Goal: Contribute content: Add original content to the website for others to see

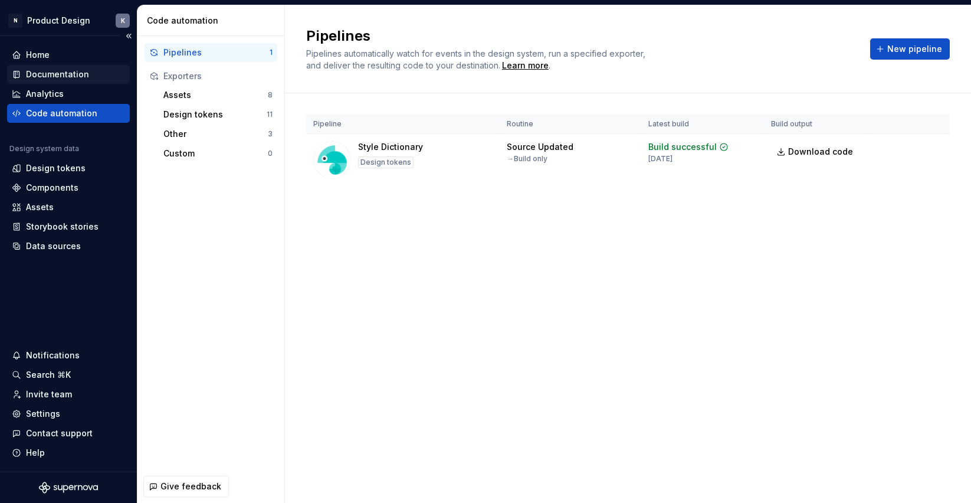
click at [80, 73] on div "Documentation" at bounding box center [57, 74] width 63 height 12
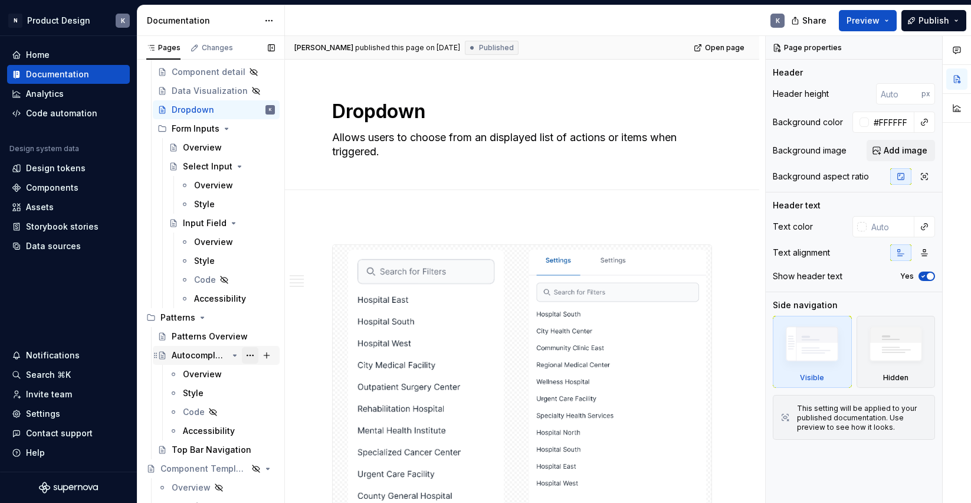
scroll to position [535, 0]
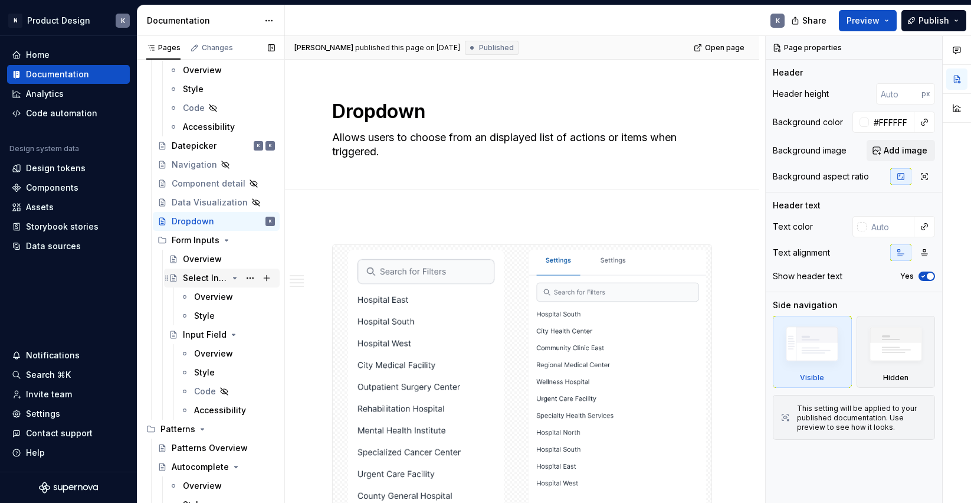
click at [196, 276] on div "Select Input" at bounding box center [205, 278] width 45 height 12
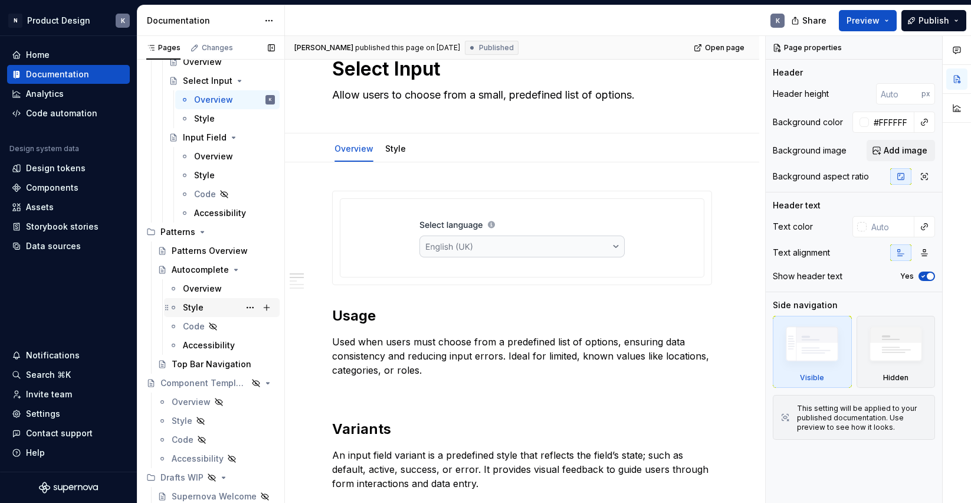
scroll to position [441, 0]
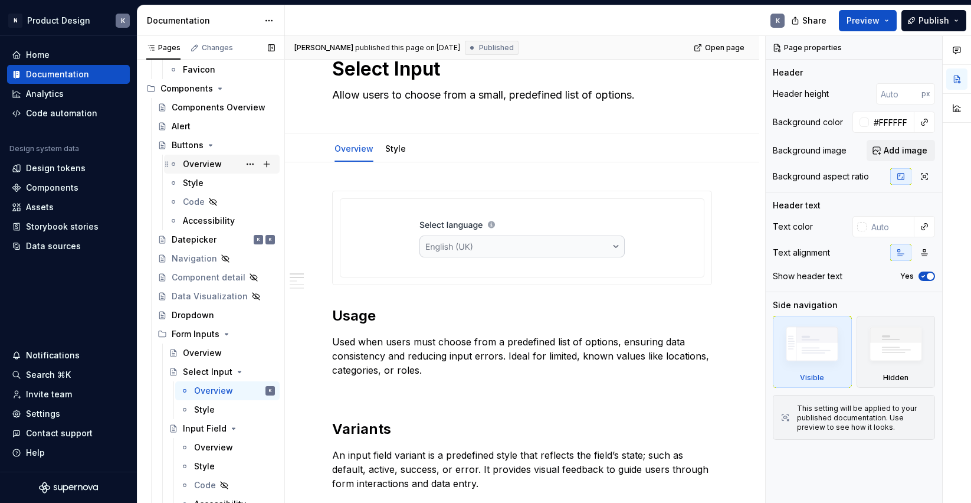
click at [191, 160] on div "Overview" at bounding box center [202, 164] width 39 height 12
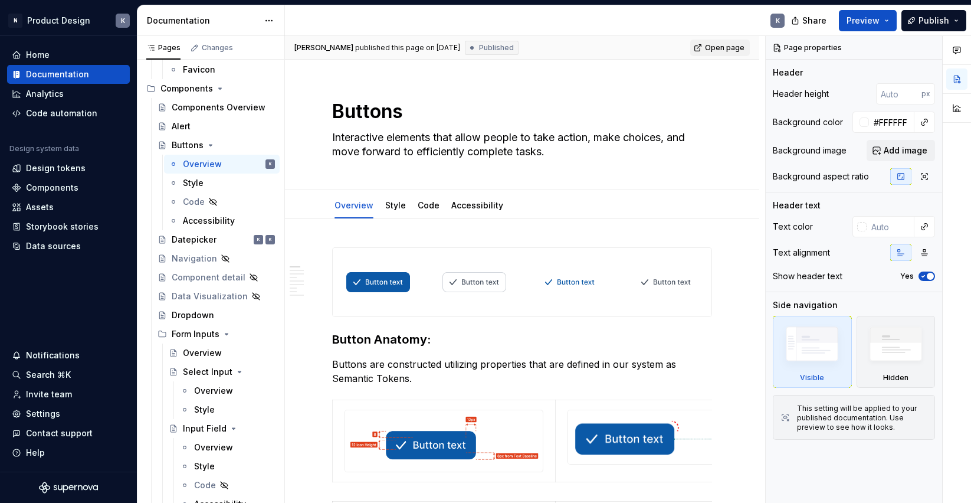
click at [728, 45] on span "Open page" at bounding box center [725, 47] width 40 height 9
click at [952, 101] on button "button" at bounding box center [956, 107] width 21 height 21
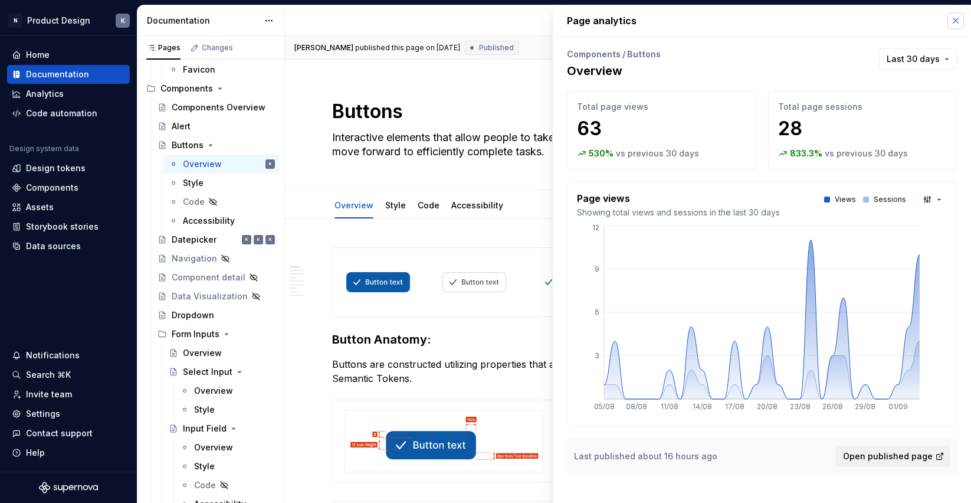
click at [954, 24] on button "button" at bounding box center [956, 20] width 17 height 17
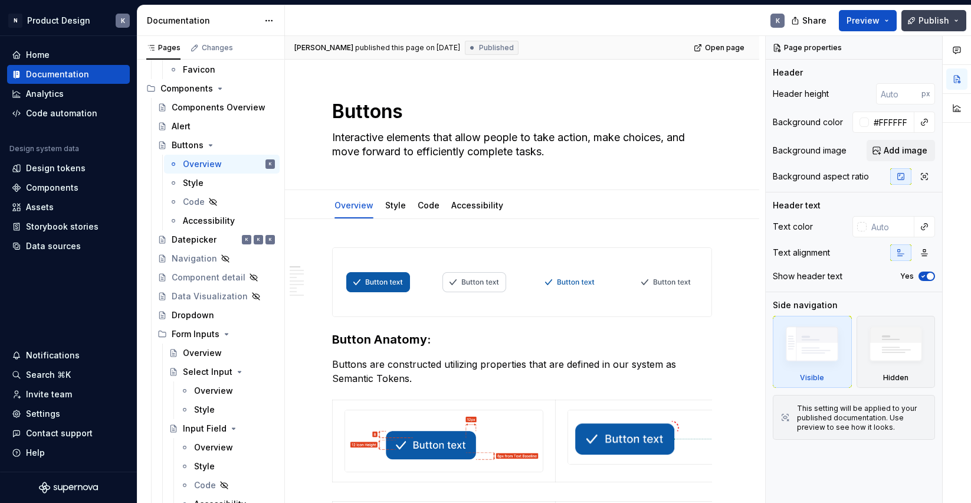
click at [956, 21] on button "Publish" at bounding box center [934, 20] width 65 height 21
click at [715, 24] on div "K" at bounding box center [539, 20] width 509 height 31
click at [778, 45] on div "Page properties" at bounding box center [808, 48] width 78 height 17
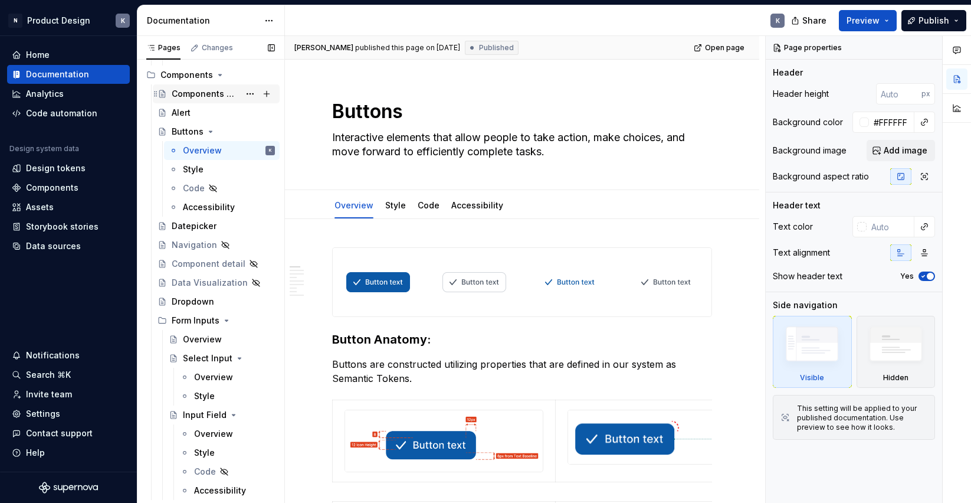
scroll to position [395, 0]
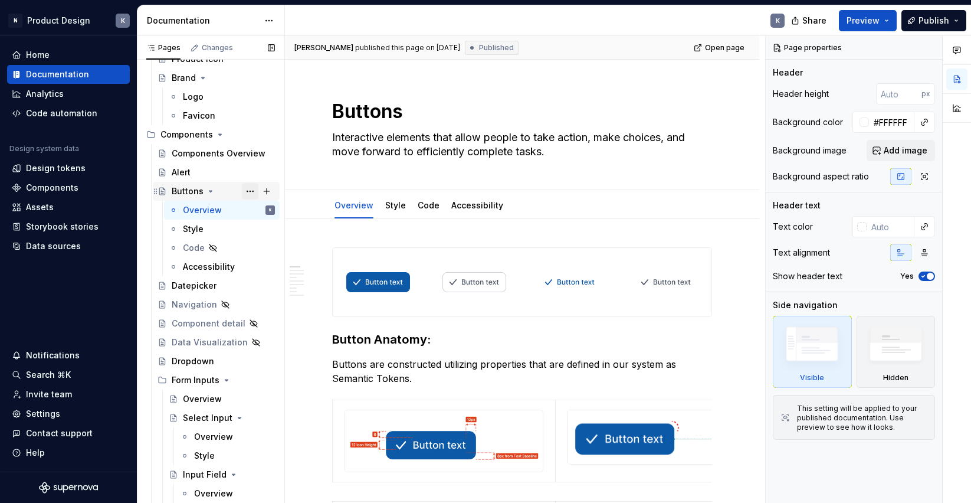
click at [247, 190] on button "Page tree" at bounding box center [250, 191] width 17 height 17
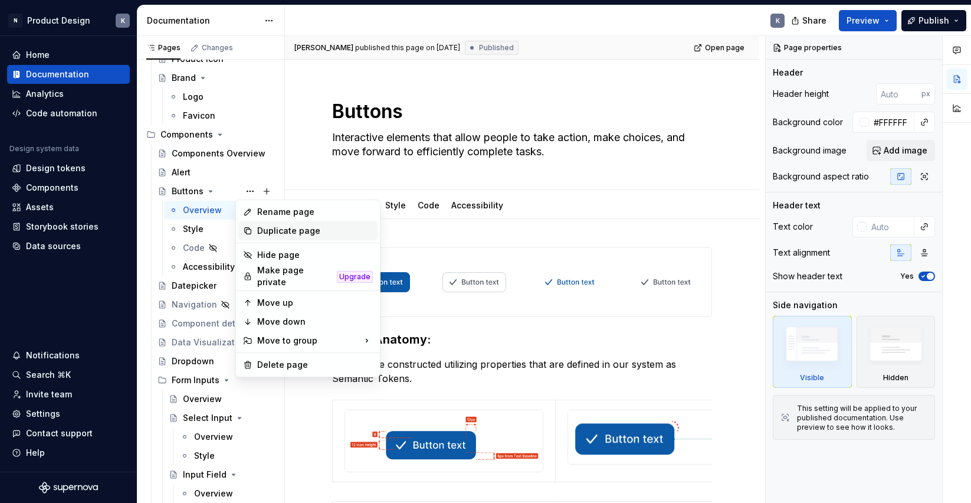
click at [302, 231] on div "Duplicate page" at bounding box center [315, 231] width 116 height 12
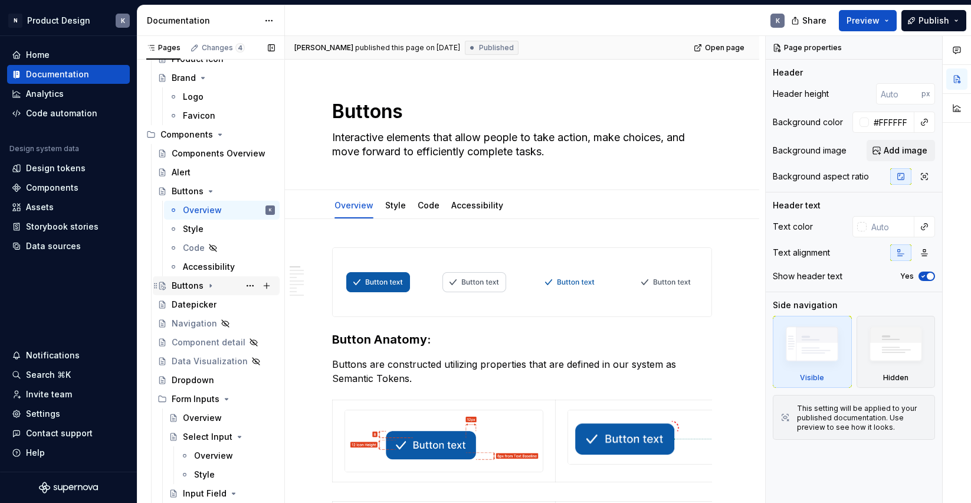
click at [208, 286] on icon "Page tree" at bounding box center [210, 285] width 9 height 9
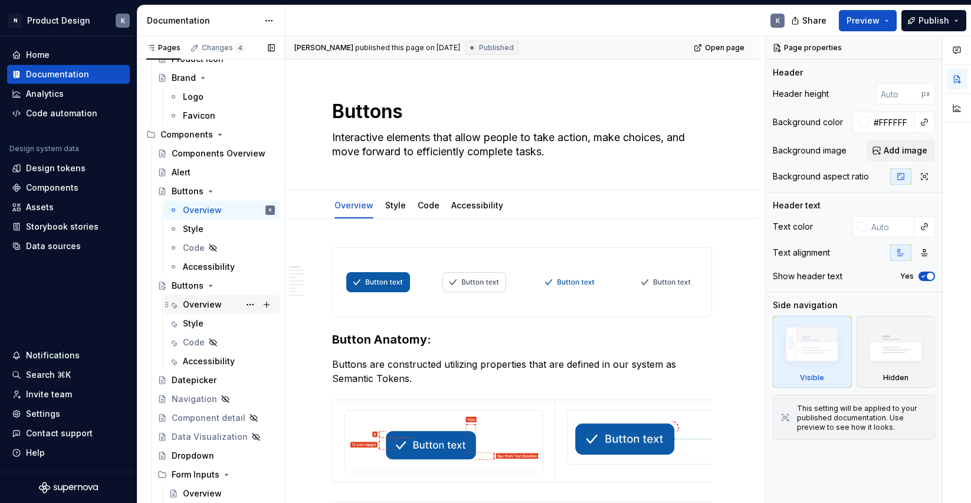
click at [204, 305] on div "Overview" at bounding box center [202, 305] width 39 height 12
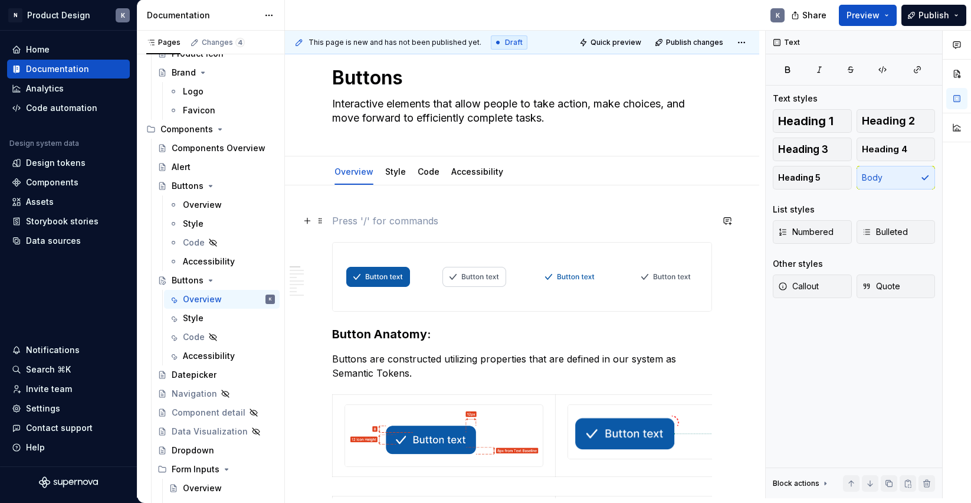
click at [450, 217] on p at bounding box center [522, 221] width 380 height 14
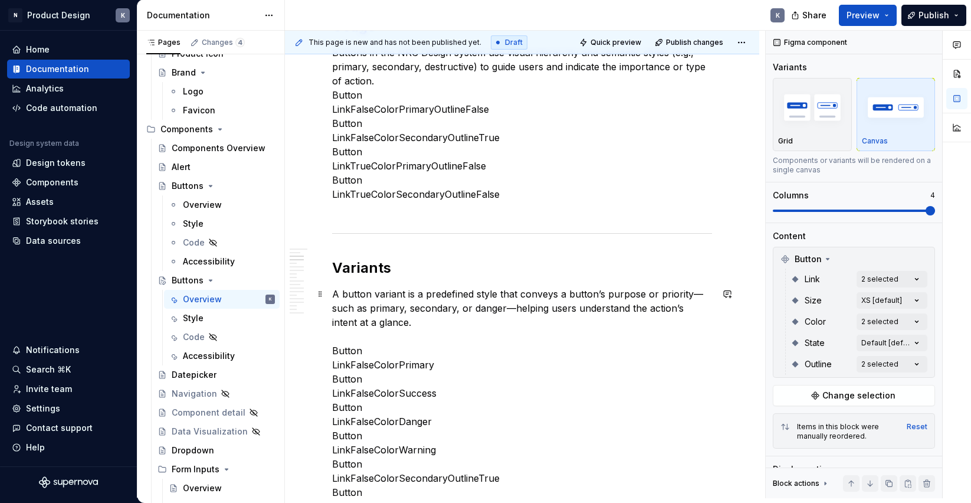
scroll to position [240, 0]
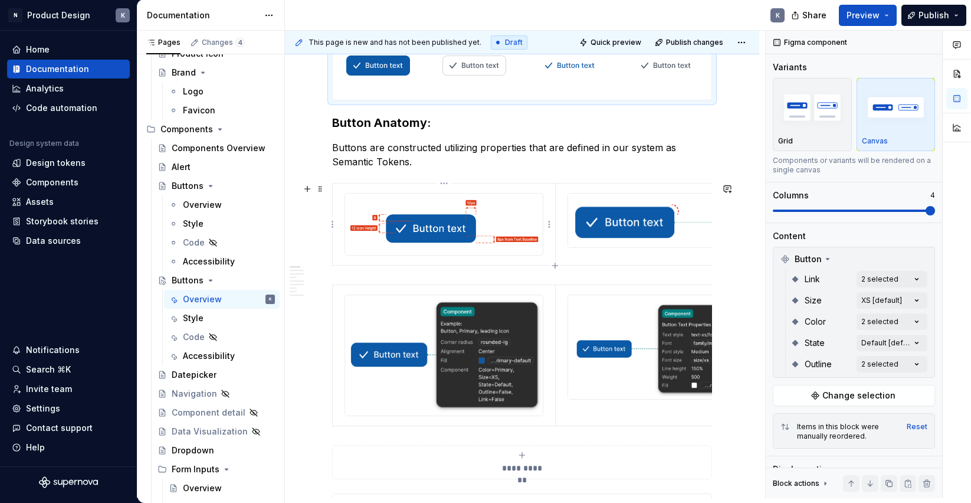
type textarea "*"
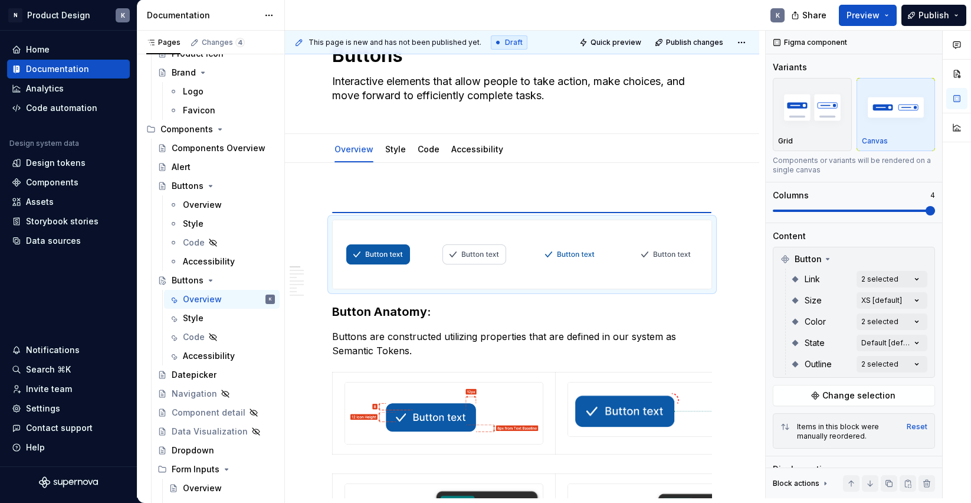
scroll to position [0, 0]
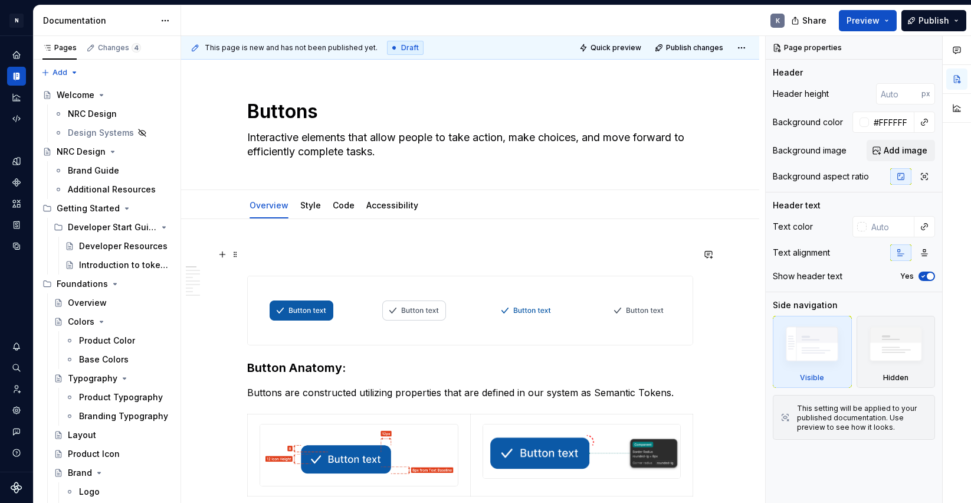
click at [294, 253] on p at bounding box center [470, 254] width 446 height 14
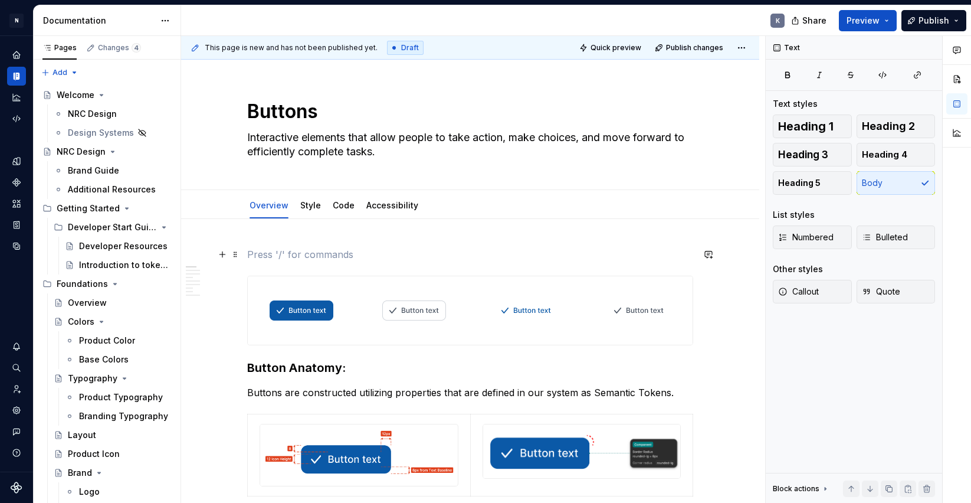
click at [319, 250] on p at bounding box center [470, 254] width 446 height 14
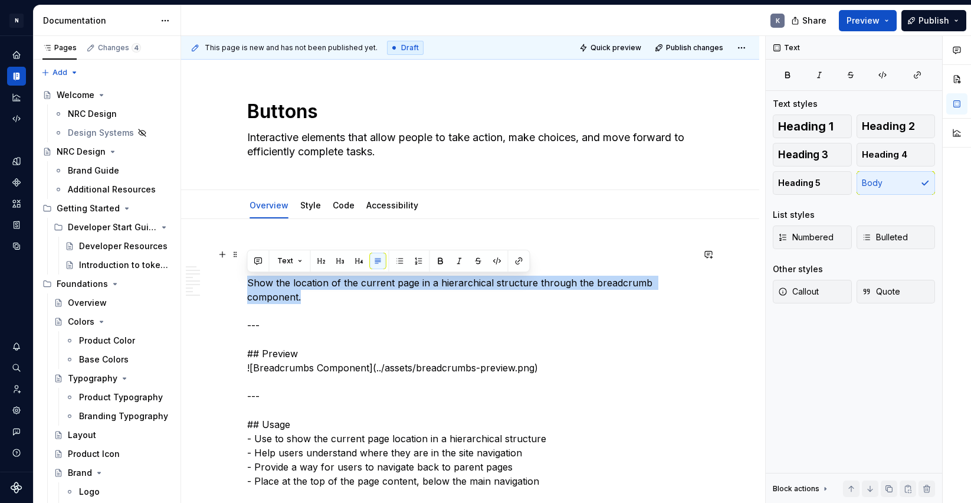
drag, startPoint x: 303, startPoint y: 294, endPoint x: 244, endPoint y: 283, distance: 60.1
copy p "Show the location of the current page in a hierarchical structure through the b…"
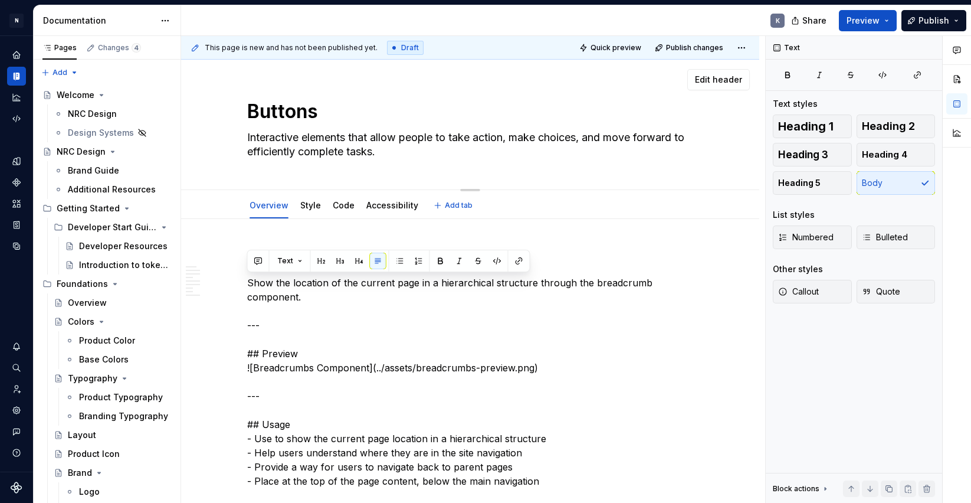
click at [333, 146] on textarea "Interactive elements that allow people to take action, make choices, and move f…" at bounding box center [468, 144] width 446 height 33
paste textarea "Show the location of the current page in a hierarchical structure through the b…"
type textarea "*"
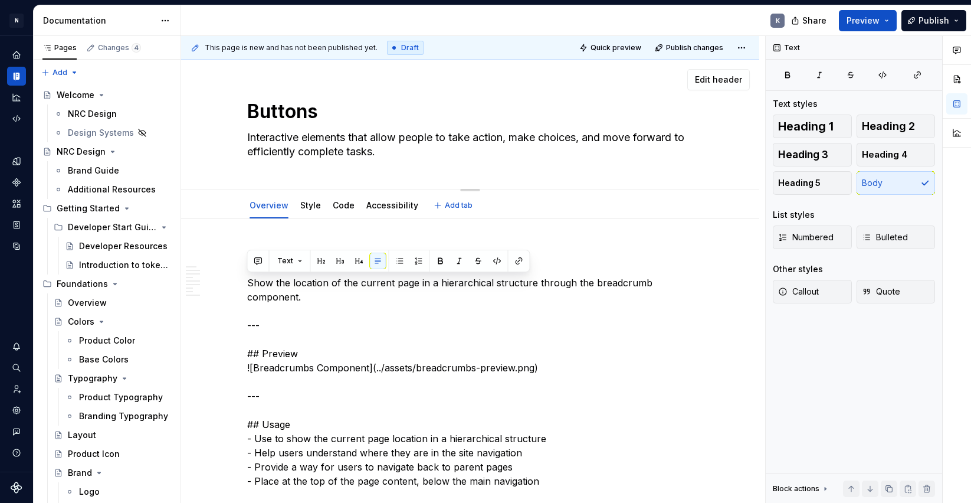
type textarea "Show the location of the current page in a hierarchical structure through the b…"
type textarea "*"
type textarea "Show the location of the current page in a hierarchical structure through the b…"
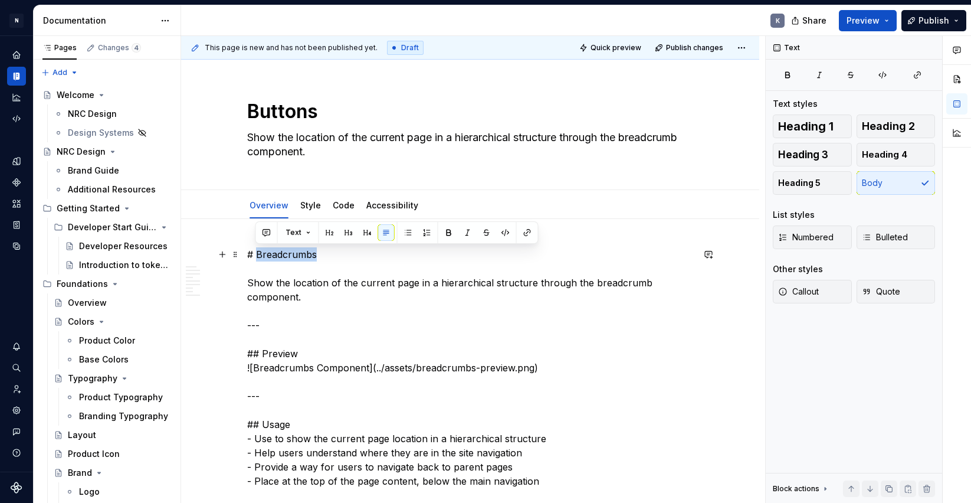
drag, startPoint x: 315, startPoint y: 255, endPoint x: 254, endPoint y: 258, distance: 60.9
copy p "Breadcrumbs"
click at [302, 111] on textarea "Buttons" at bounding box center [468, 111] width 446 height 28
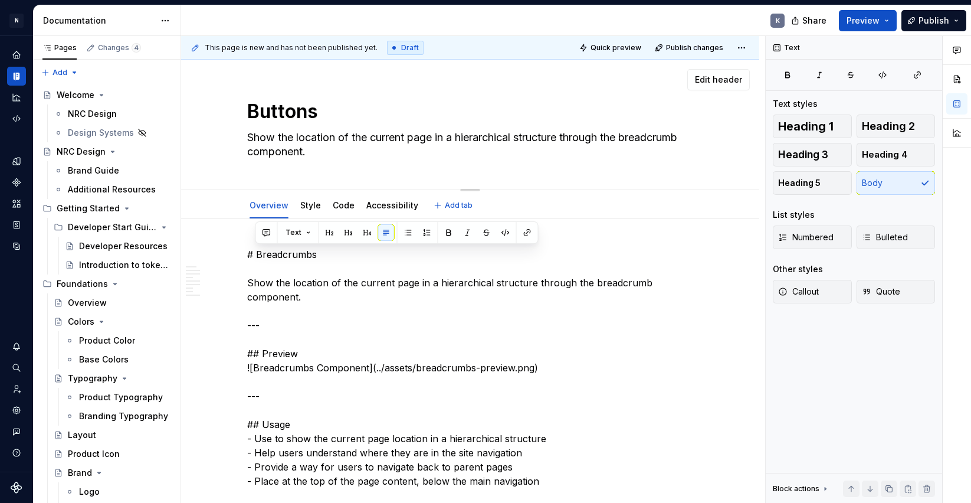
click at [302, 111] on textarea "Buttons" at bounding box center [468, 111] width 446 height 28
paste textarea "readcrumb"
type textarea "*"
type textarea "Breadcrumbs"
type textarea "*"
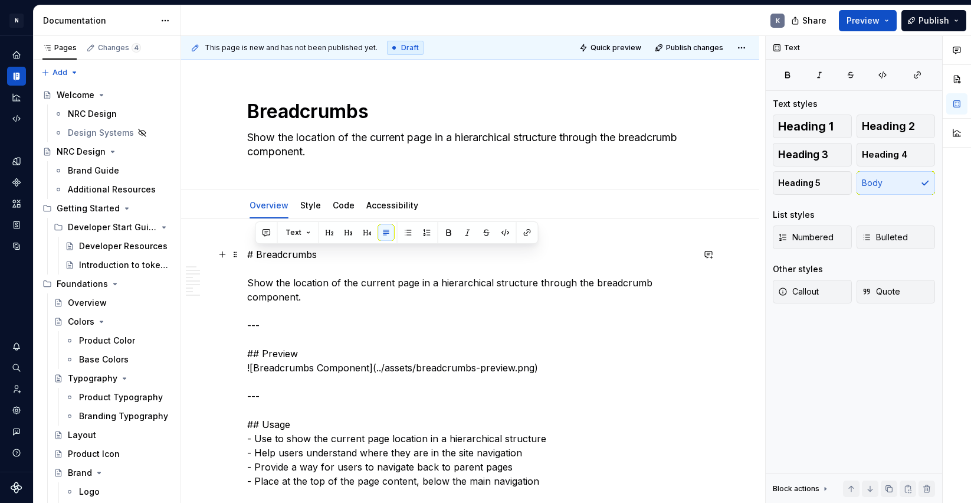
type textarea "Breadcrumbs"
drag, startPoint x: 310, startPoint y: 301, endPoint x: 317, endPoint y: 296, distance: 8.9
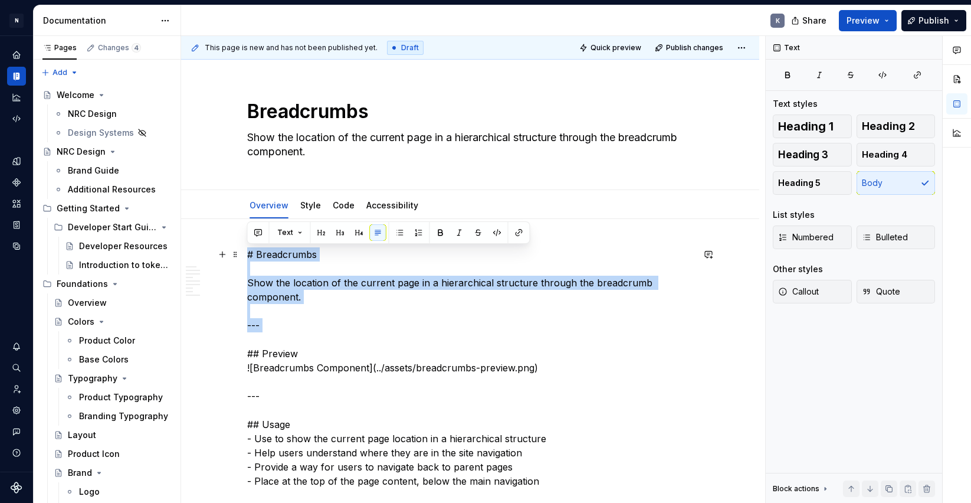
drag, startPoint x: 303, startPoint y: 329, endPoint x: 246, endPoint y: 257, distance: 92.0
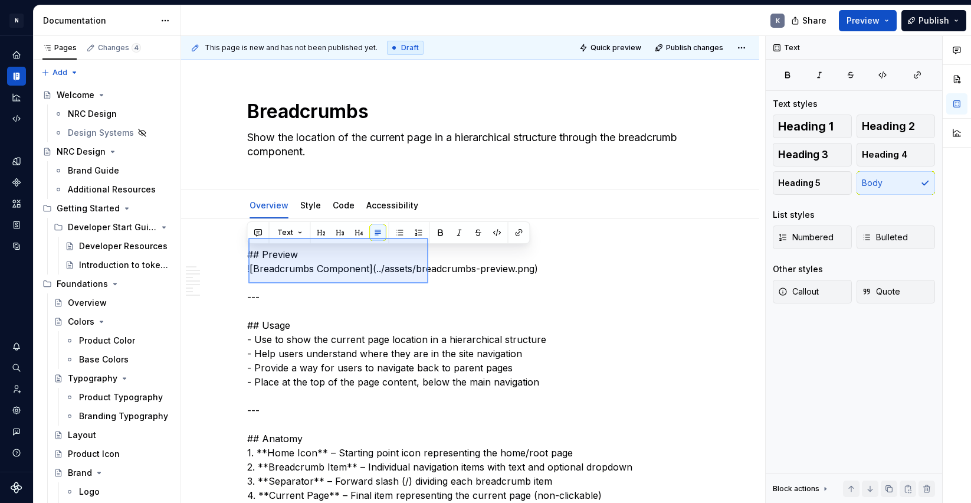
scroll to position [177, 0]
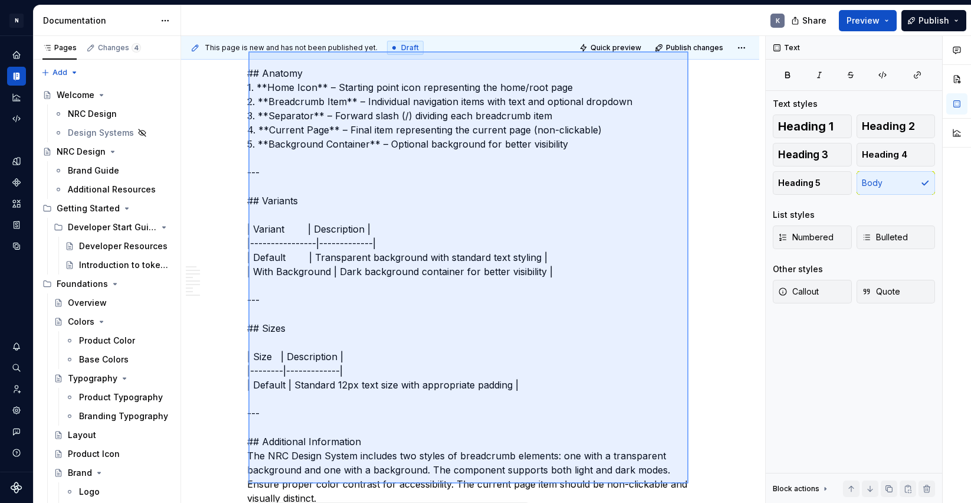
drag, startPoint x: 248, startPoint y: 238, endPoint x: 686, endPoint y: 504, distance: 512.4
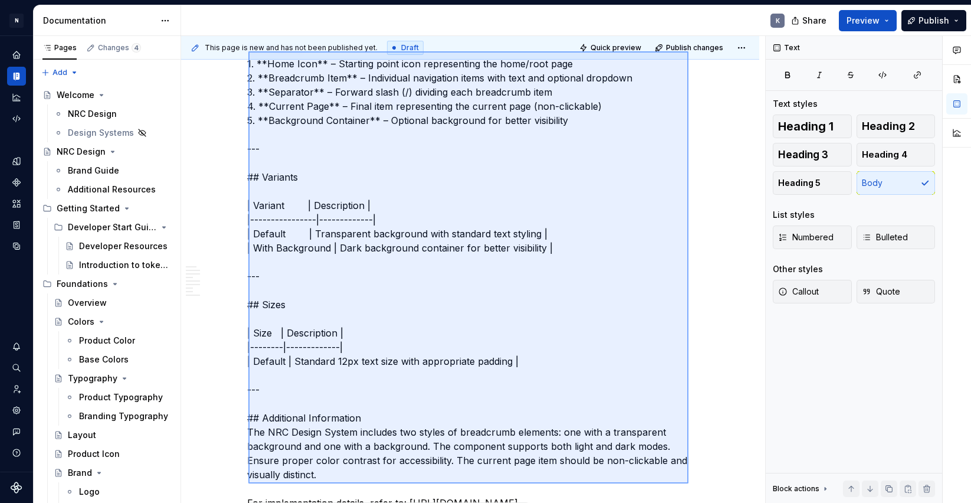
click at [686, 502] on html "N Product Design K Design system data Documentation K Share Preview Publish Pag…" at bounding box center [485, 251] width 971 height 503
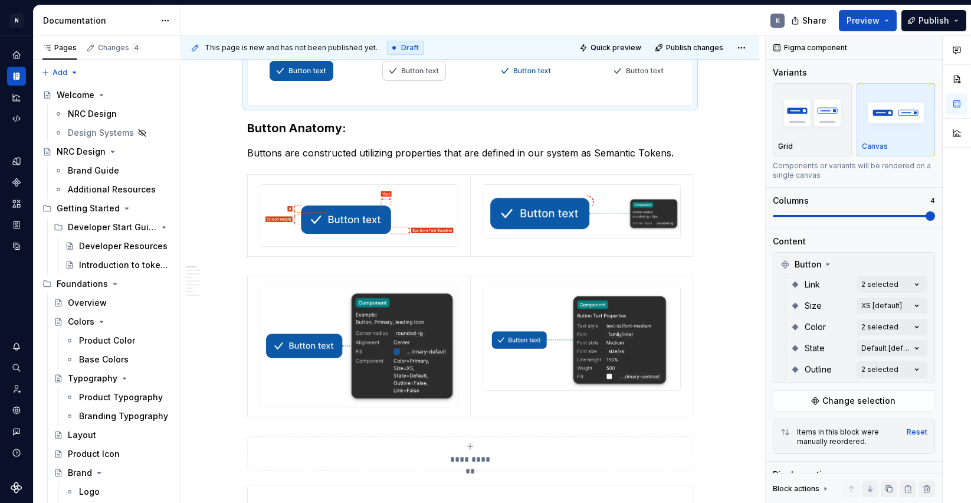
scroll to position [0, 0]
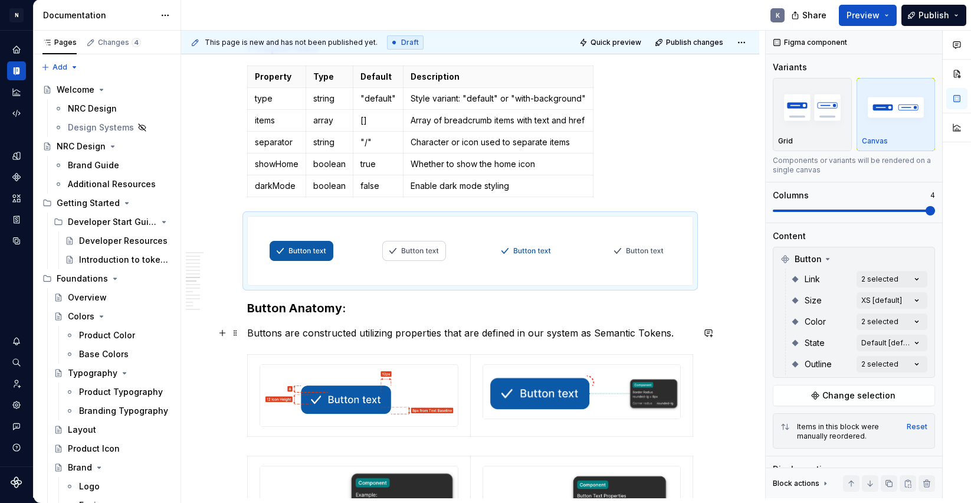
scroll to position [1218, 0]
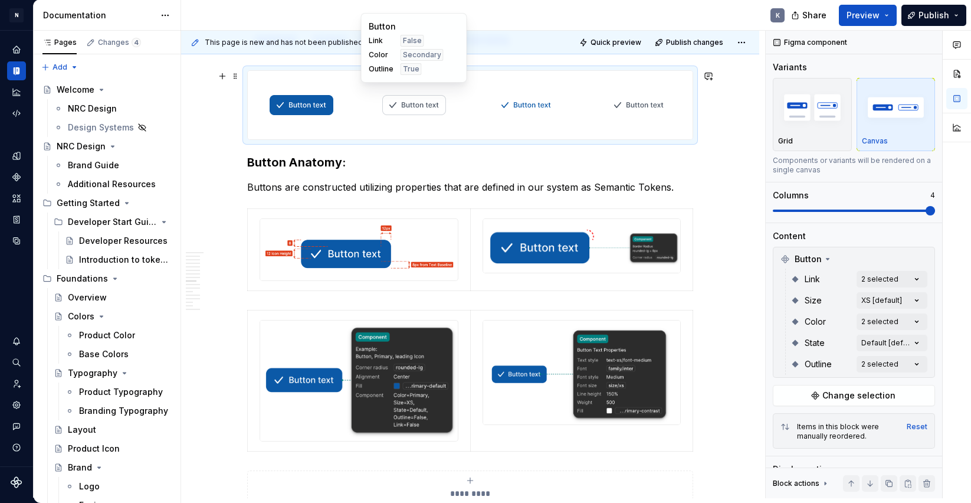
click at [391, 117] on img at bounding box center [414, 105] width 64 height 59
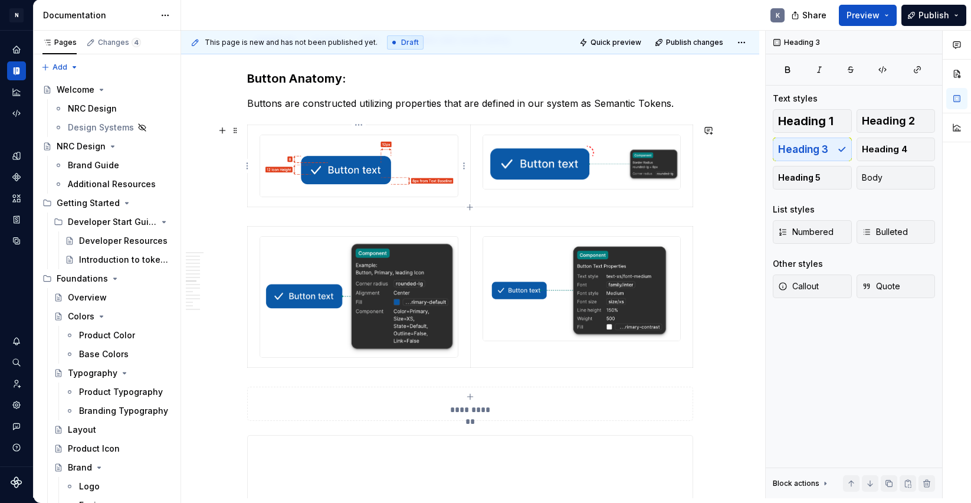
click at [387, 165] on img at bounding box center [358, 165] width 197 height 61
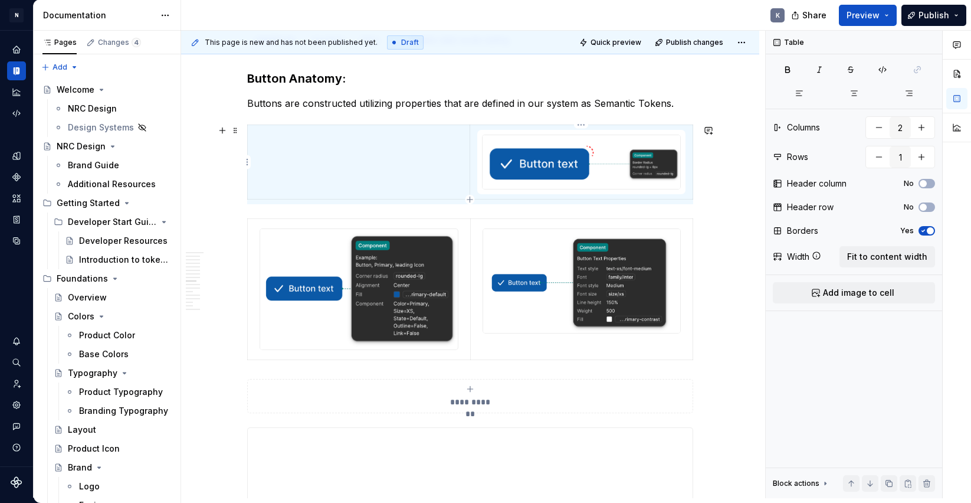
click at [502, 165] on img at bounding box center [582, 162] width 198 height 54
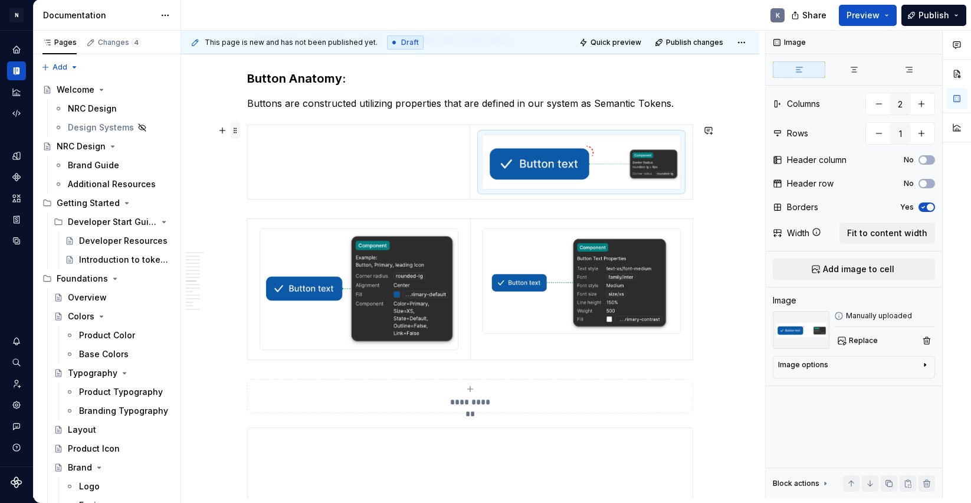
click at [235, 128] on span at bounding box center [235, 130] width 9 height 17
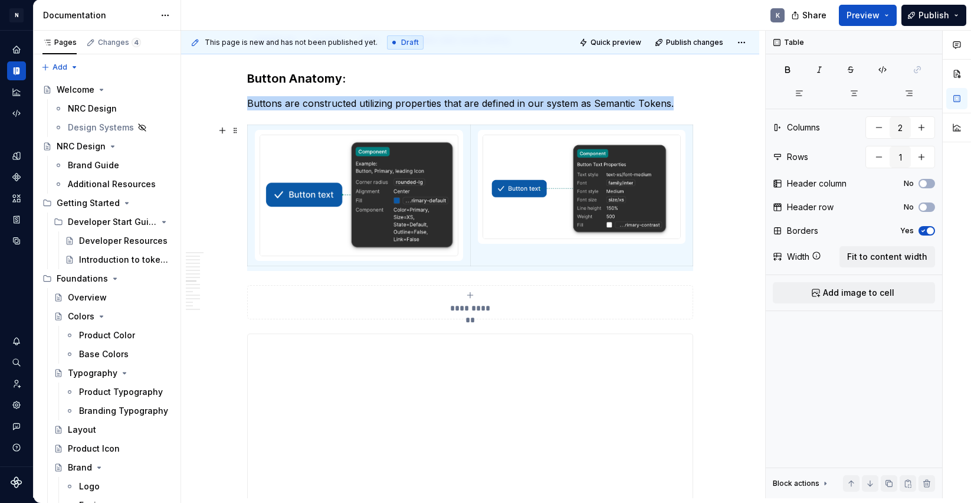
click at [263, 237] on img at bounding box center [358, 195] width 197 height 120
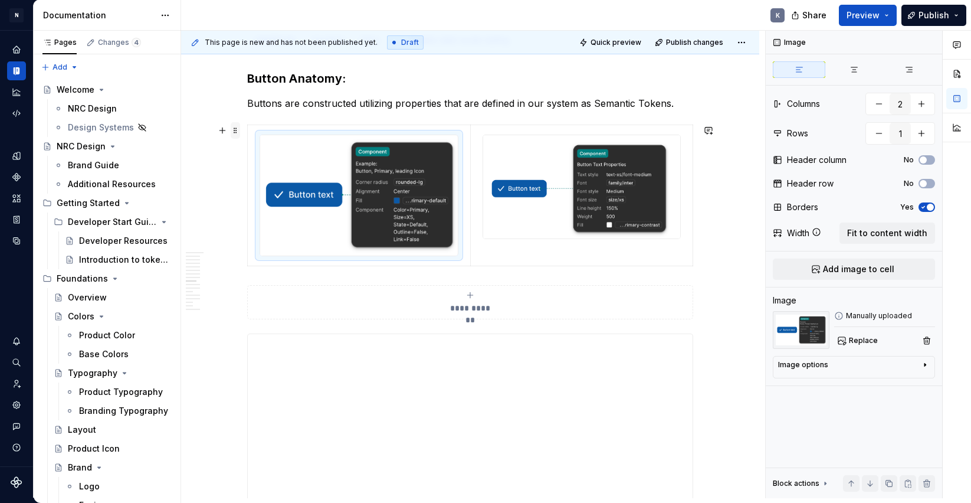
click at [234, 129] on span at bounding box center [235, 130] width 9 height 17
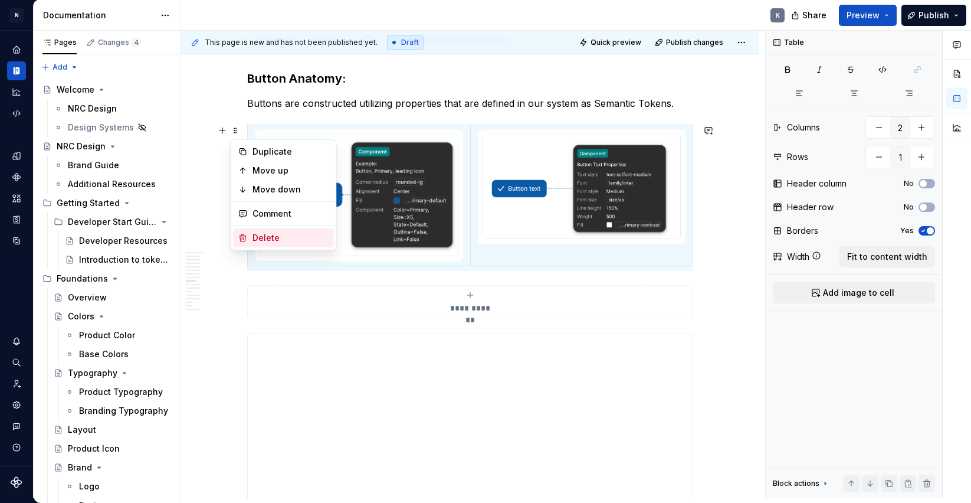
click at [279, 235] on div "Delete" at bounding box center [291, 238] width 77 height 12
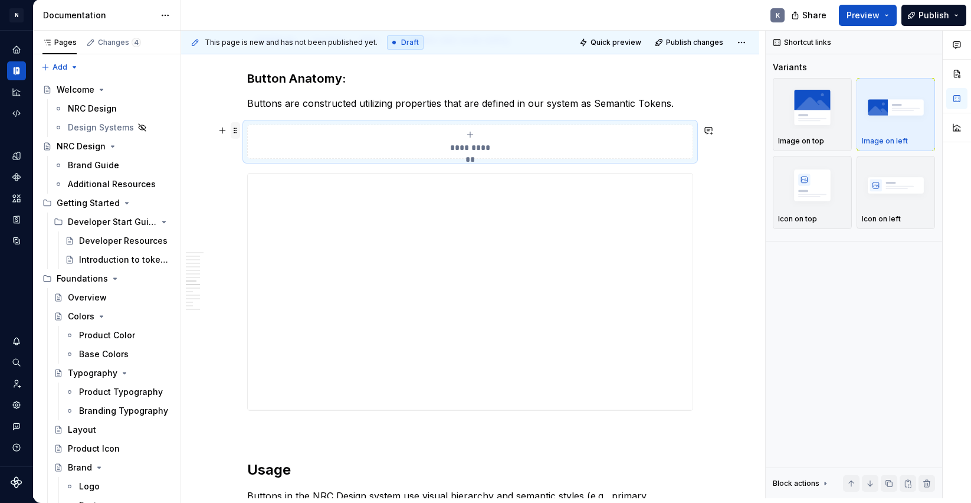
click at [235, 129] on span at bounding box center [235, 130] width 9 height 17
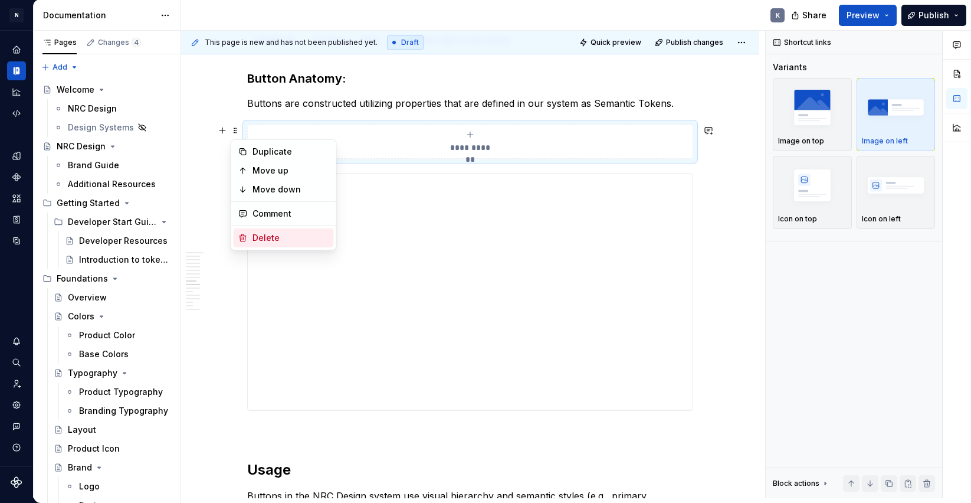
click at [280, 234] on div "Delete" at bounding box center [291, 238] width 77 height 12
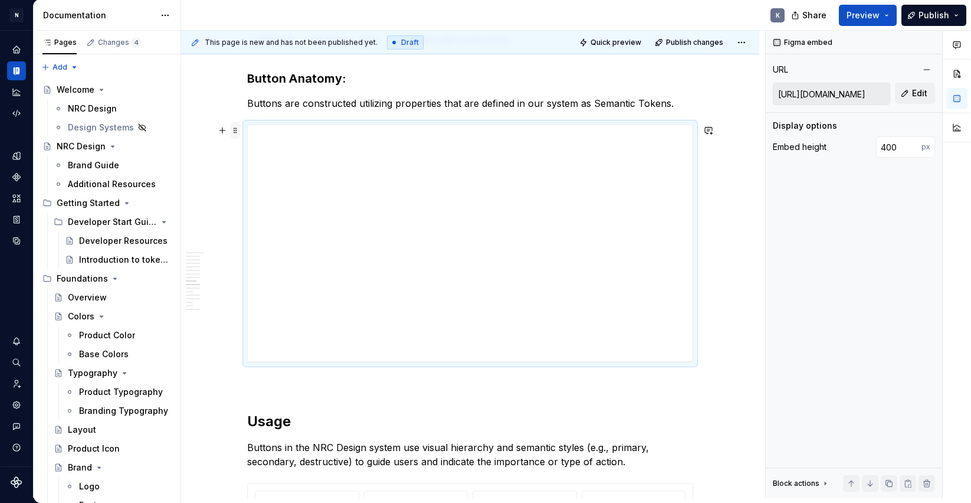
click at [236, 129] on span at bounding box center [235, 130] width 9 height 17
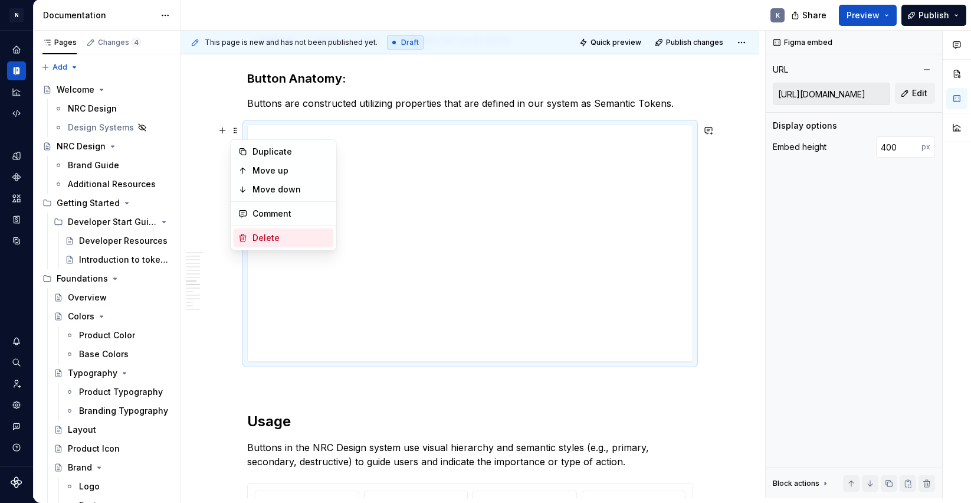
click at [283, 235] on div "Delete" at bounding box center [291, 238] width 77 height 12
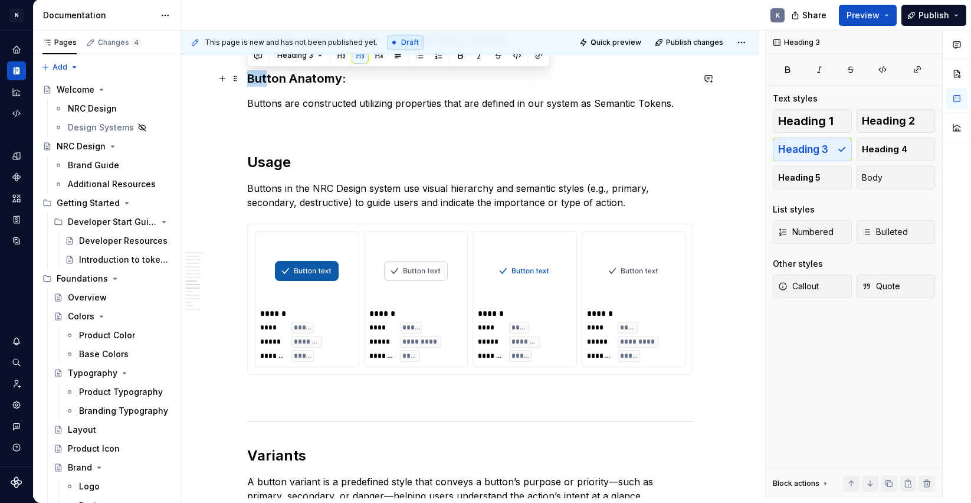
scroll to position [1214, 0]
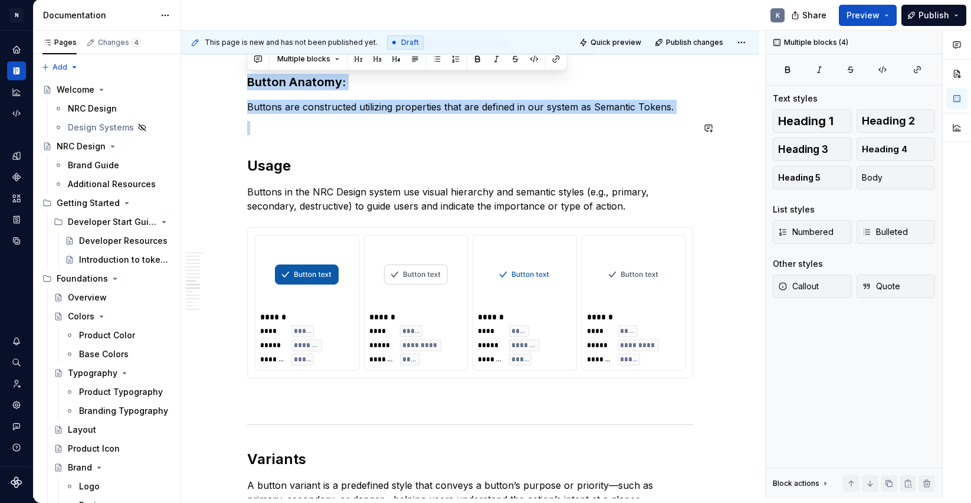
drag, startPoint x: 250, startPoint y: 79, endPoint x: 366, endPoint y: 148, distance: 134.9
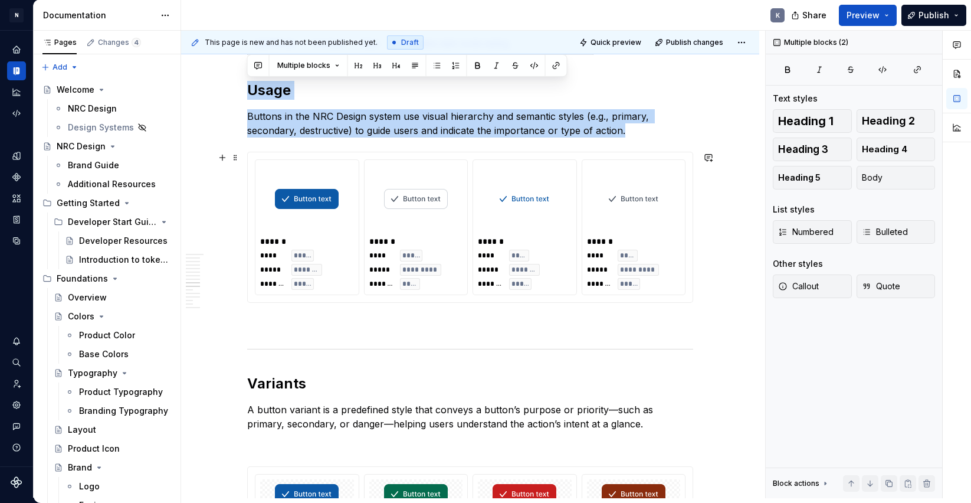
drag, startPoint x: 250, startPoint y: 91, endPoint x: 322, endPoint y: 148, distance: 92.1
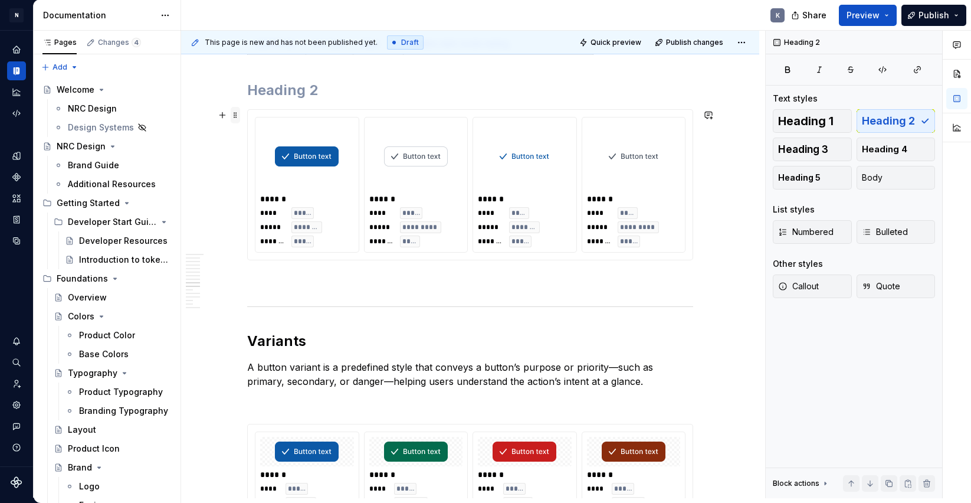
click at [234, 113] on span at bounding box center [235, 115] width 9 height 17
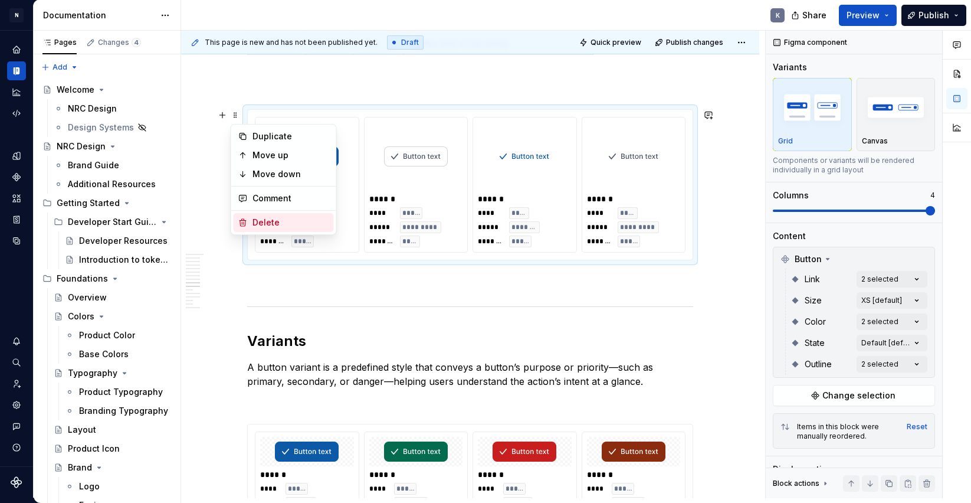
click at [274, 220] on div "Delete" at bounding box center [291, 223] width 77 height 12
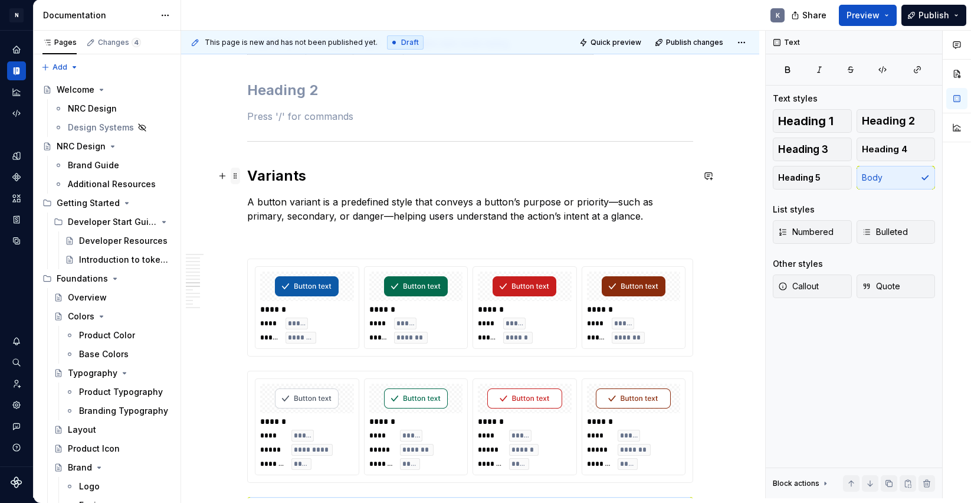
click at [239, 177] on span at bounding box center [235, 176] width 9 height 17
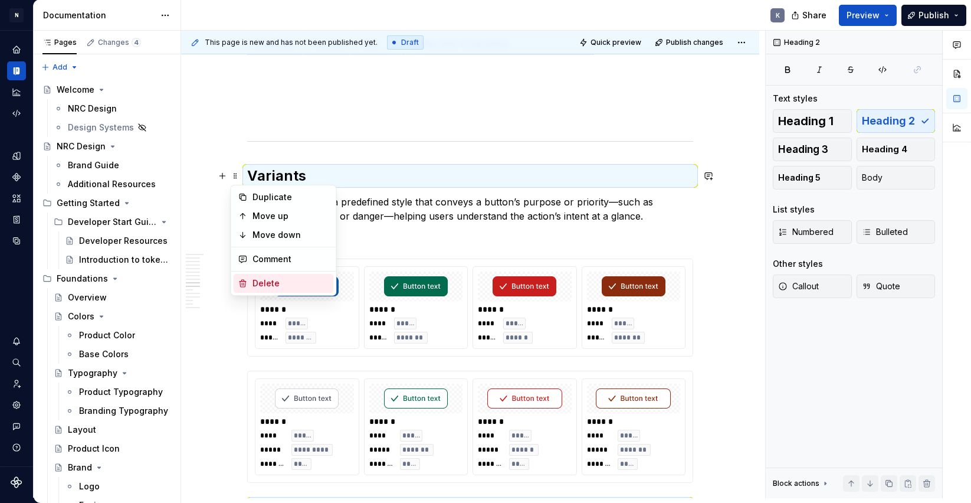
click at [263, 282] on div "Delete" at bounding box center [291, 283] width 77 height 12
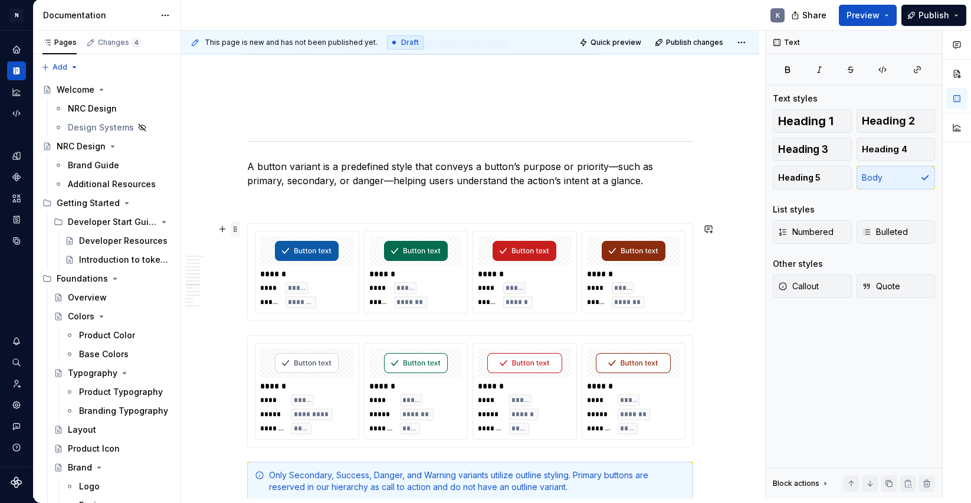
click at [234, 228] on span at bounding box center [235, 229] width 9 height 17
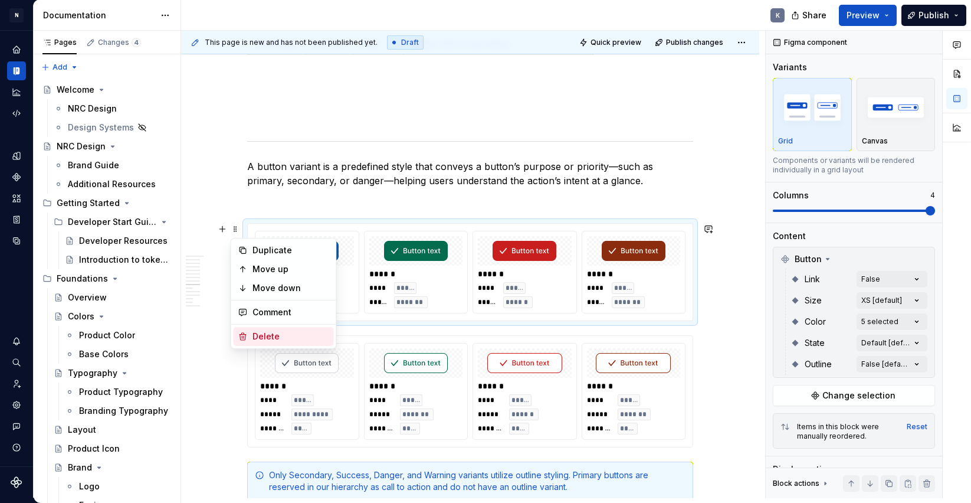
click at [282, 339] on div "Delete" at bounding box center [291, 336] width 77 height 12
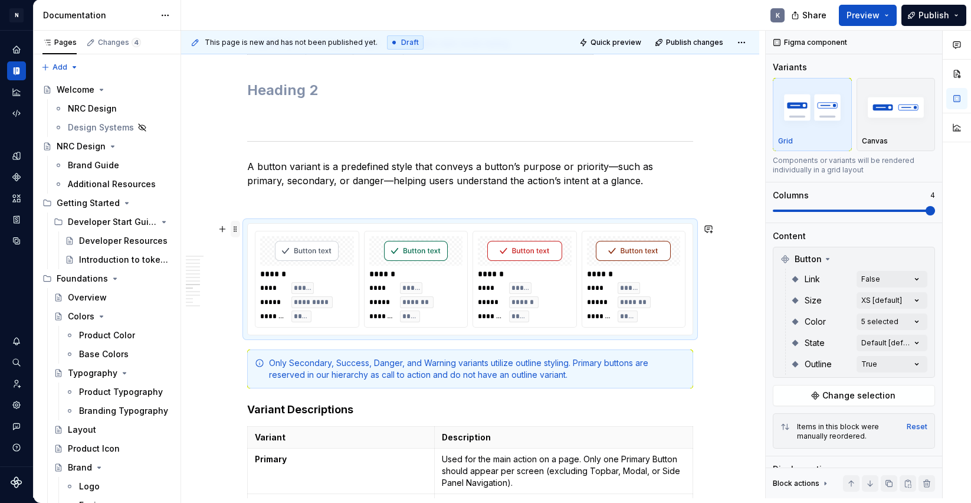
click at [238, 230] on span at bounding box center [235, 229] width 9 height 17
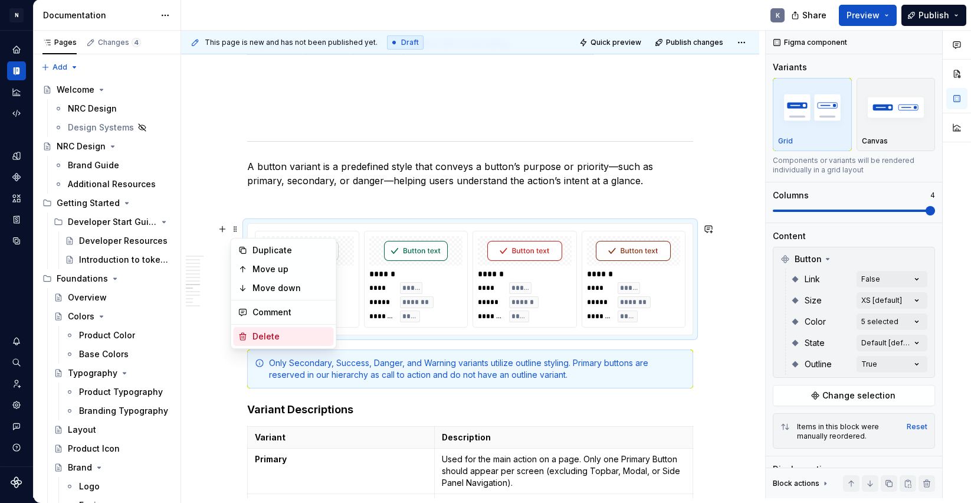
click at [276, 331] on div "Delete" at bounding box center [291, 336] width 77 height 12
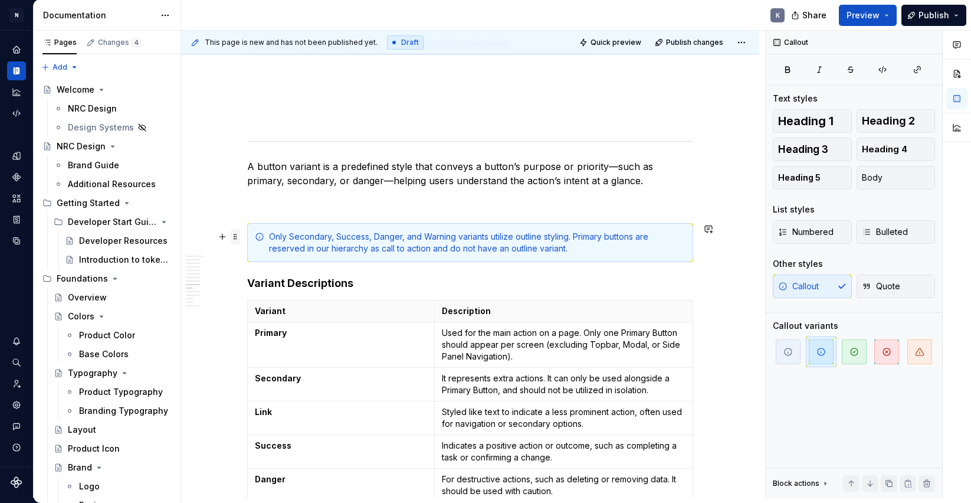
click at [236, 237] on span at bounding box center [235, 236] width 9 height 17
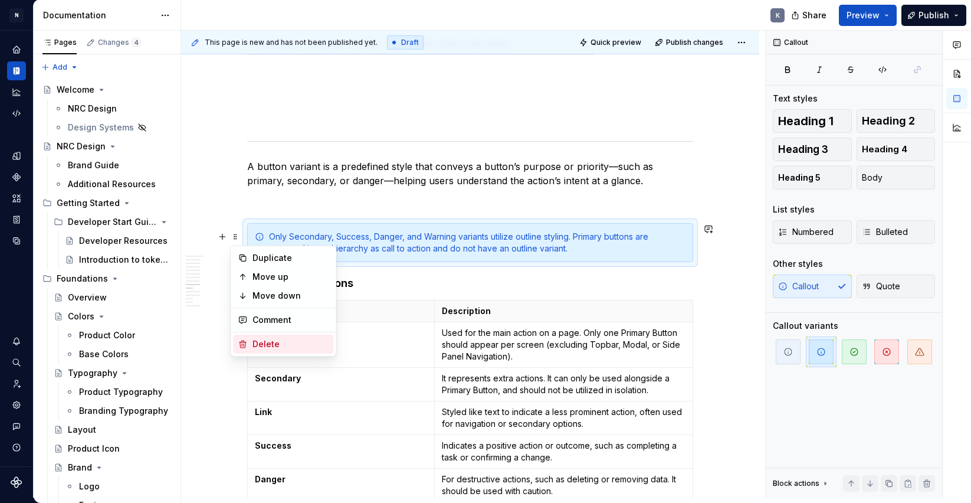
click at [289, 341] on div "Delete" at bounding box center [291, 344] width 77 height 12
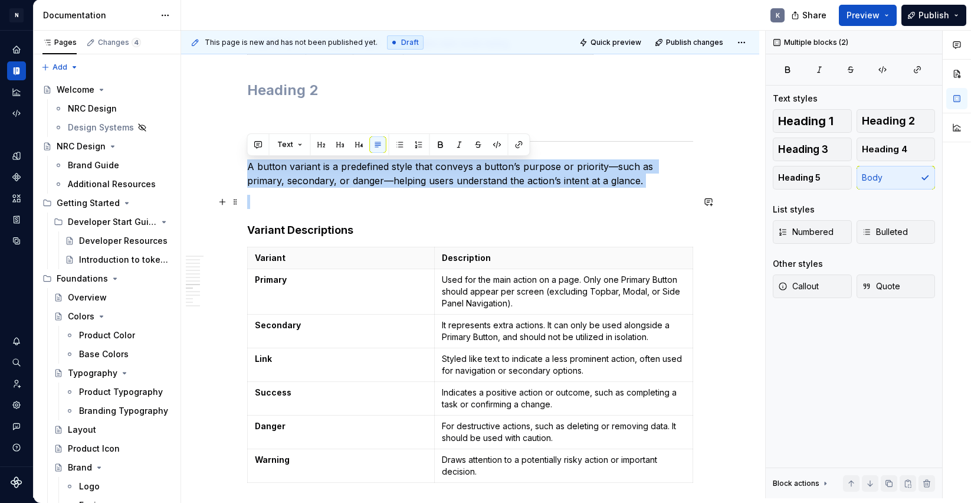
drag, startPoint x: 248, startPoint y: 167, endPoint x: 497, endPoint y: 204, distance: 251.8
click at [497, 204] on div "Breadcrumbs Show the location of the current page in a hierarchical structure t…" at bounding box center [470, 362] width 446 height 2668
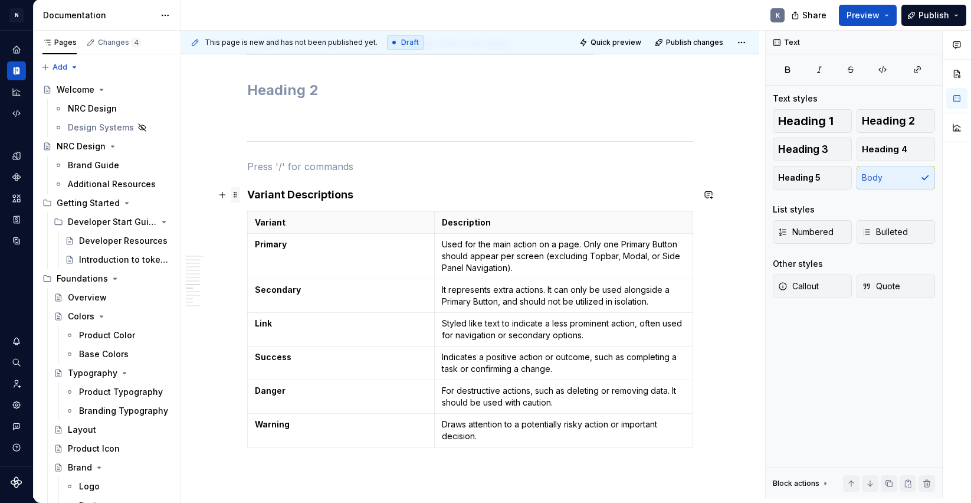
click at [236, 196] on span at bounding box center [235, 194] width 9 height 17
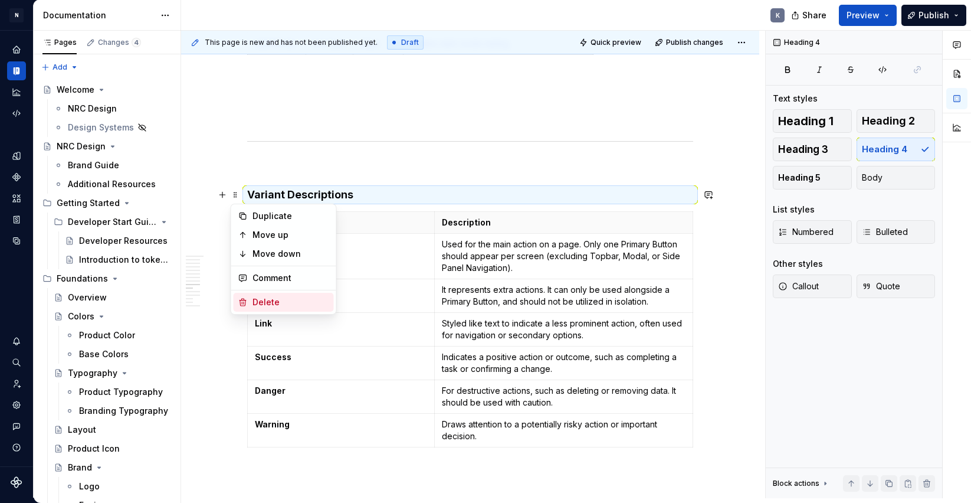
click at [258, 302] on div "Delete" at bounding box center [291, 302] width 77 height 12
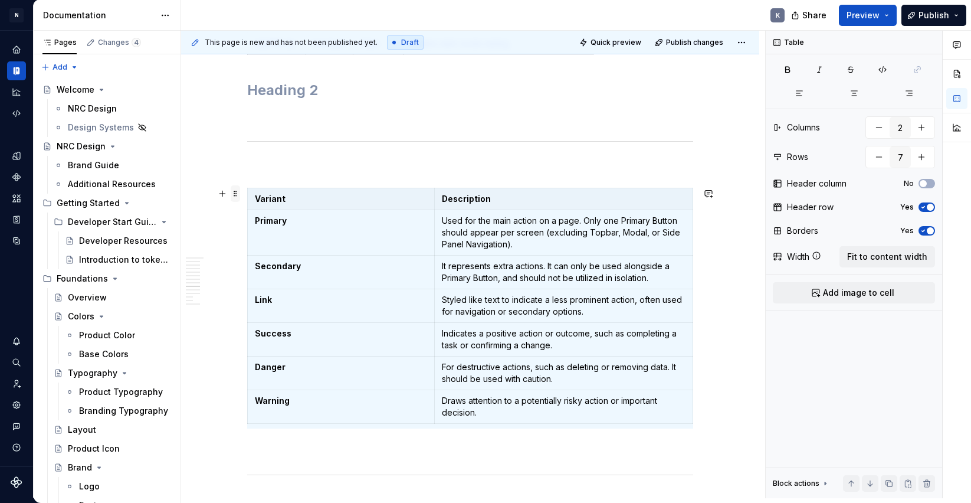
click at [237, 195] on span at bounding box center [235, 193] width 9 height 17
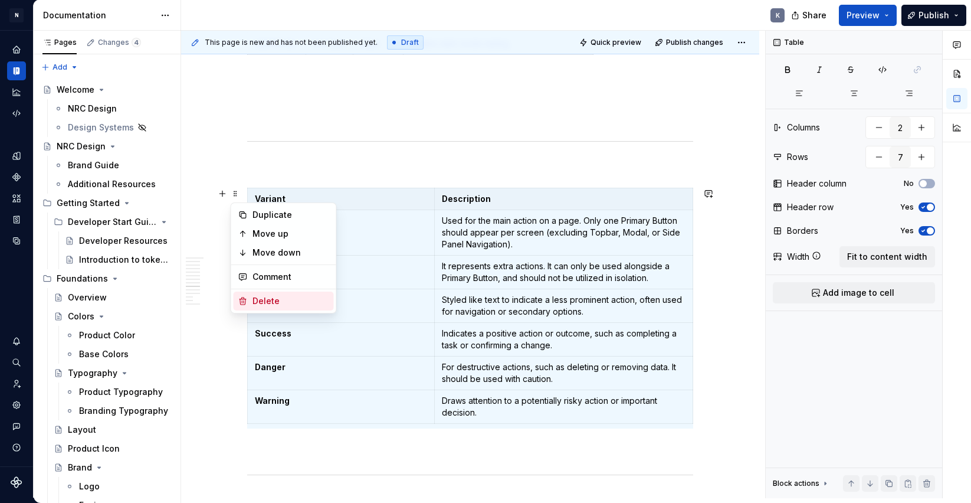
click at [267, 298] on div "Delete" at bounding box center [291, 301] width 77 height 12
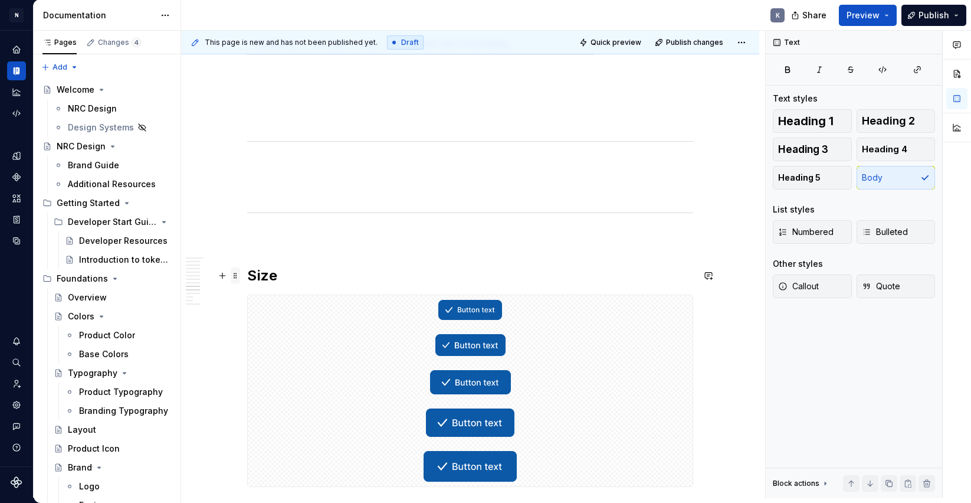
click at [238, 275] on span at bounding box center [235, 275] width 9 height 17
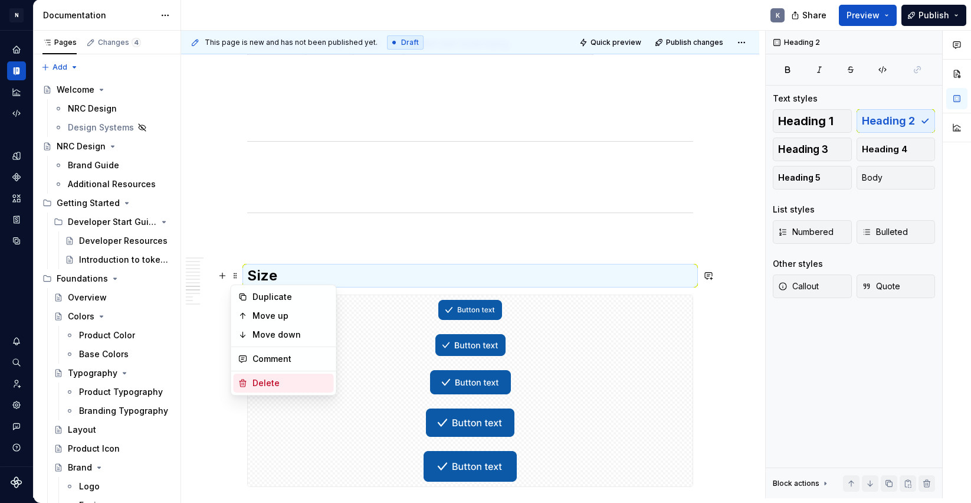
click at [268, 383] on div "Delete" at bounding box center [291, 383] width 77 height 12
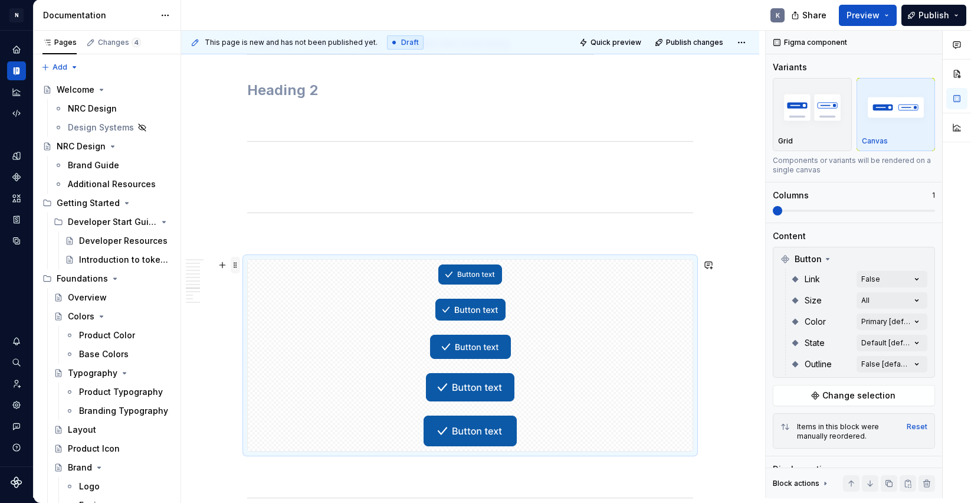
click at [238, 265] on span at bounding box center [235, 265] width 9 height 17
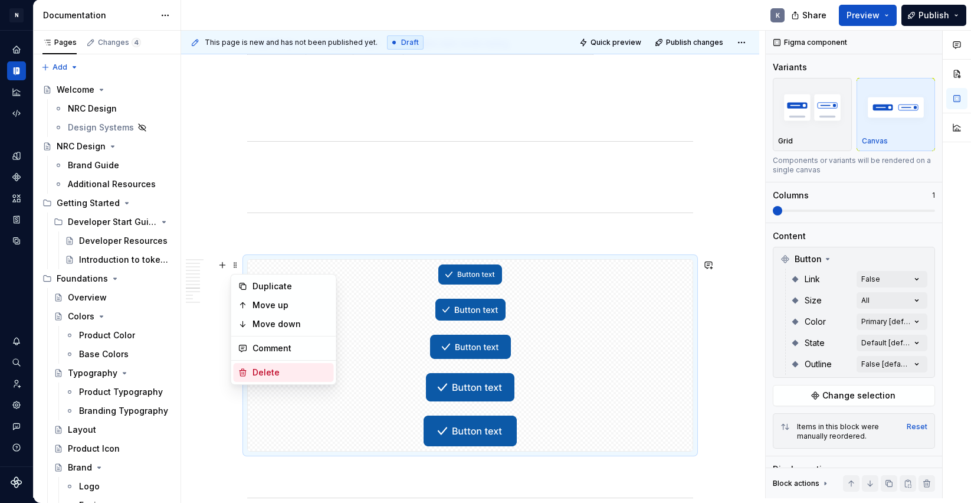
click at [276, 368] on div "Delete" at bounding box center [291, 372] width 77 height 12
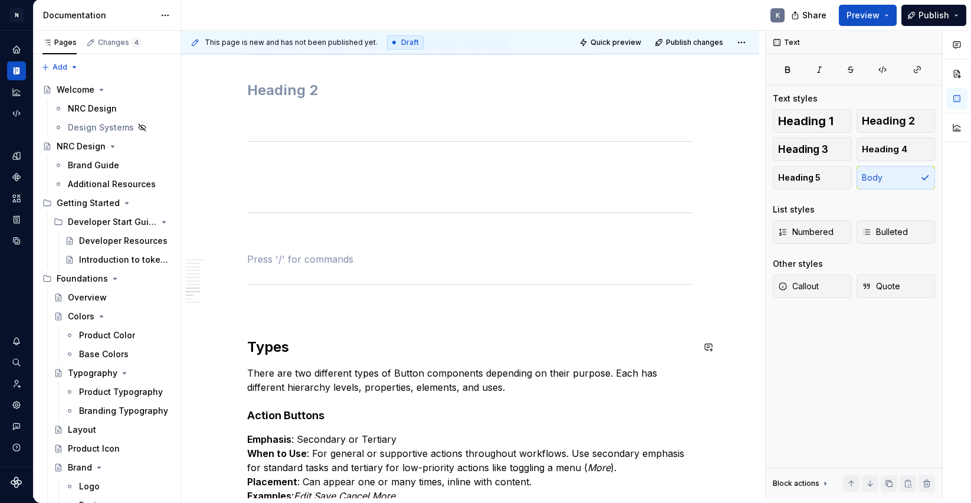
scroll to position [1230, 0]
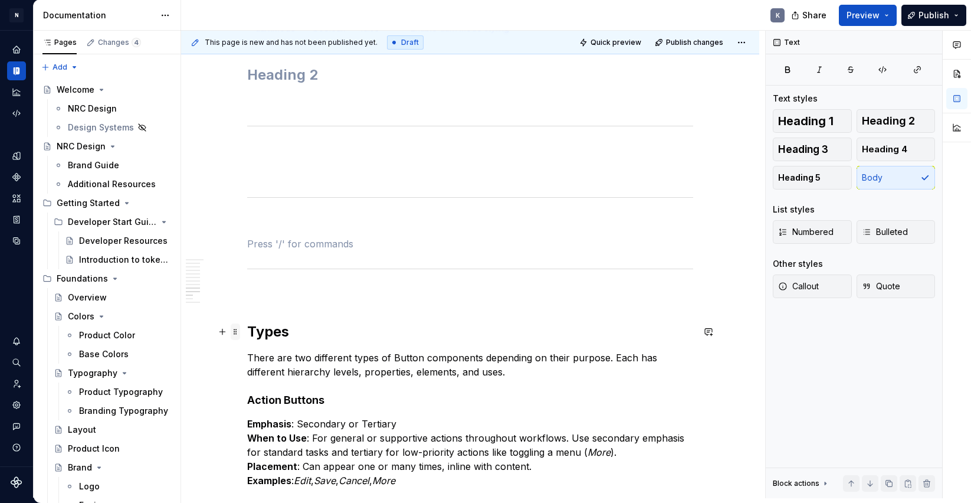
click at [238, 333] on span at bounding box center [235, 331] width 9 height 17
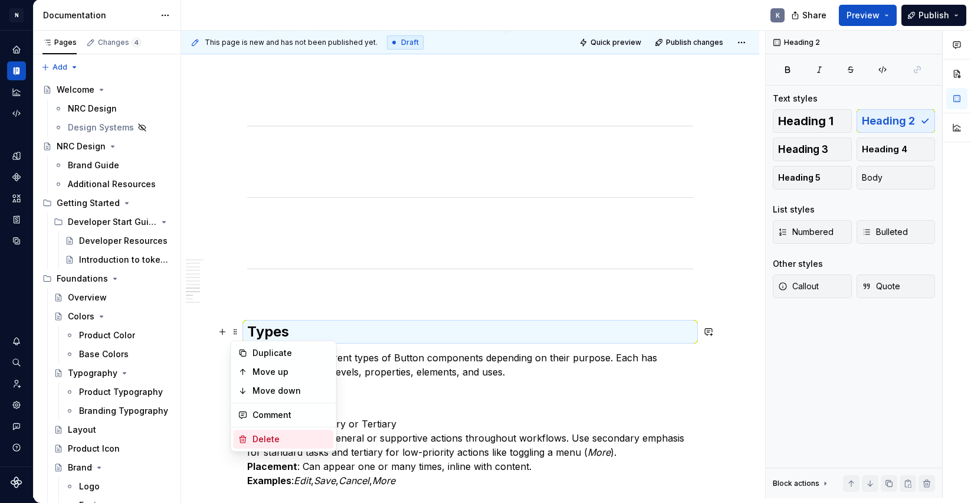
click at [270, 434] on div "Delete" at bounding box center [291, 439] width 77 height 12
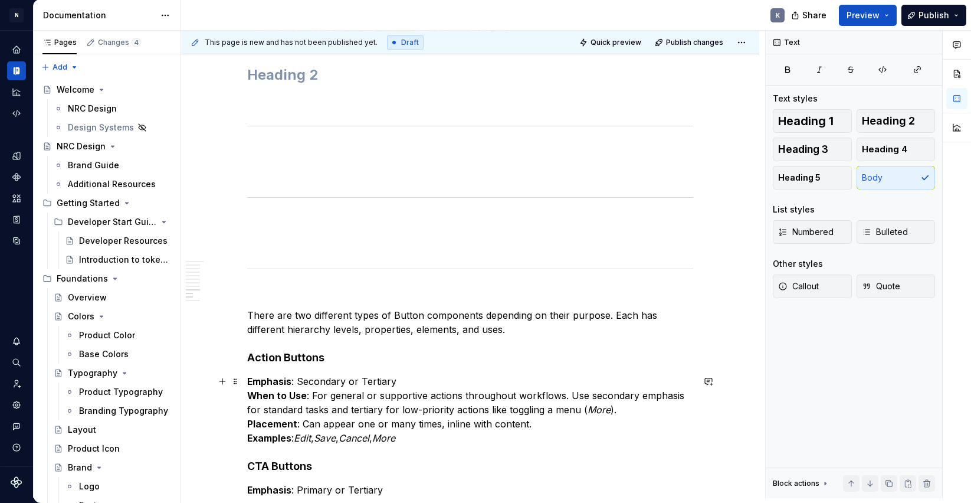
scroll to position [1375, 0]
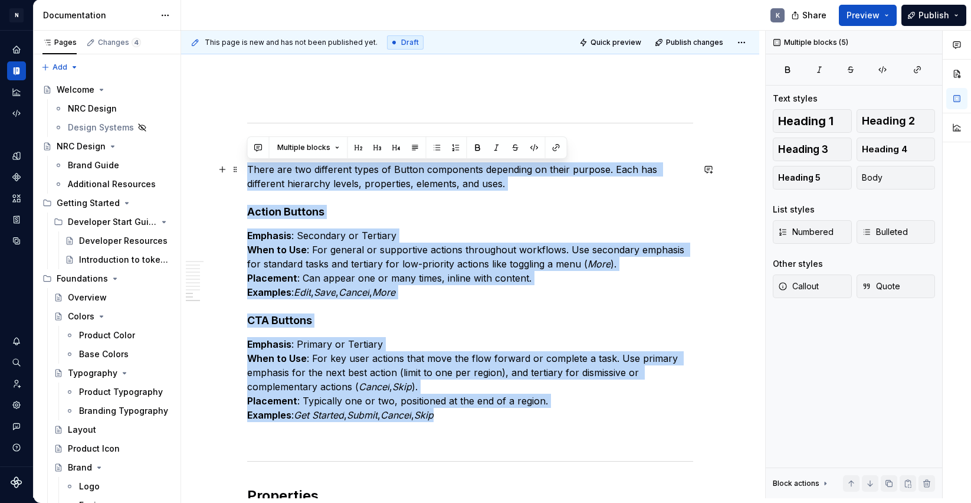
drag, startPoint x: 444, startPoint y: 401, endPoint x: 240, endPoint y: 168, distance: 309.4
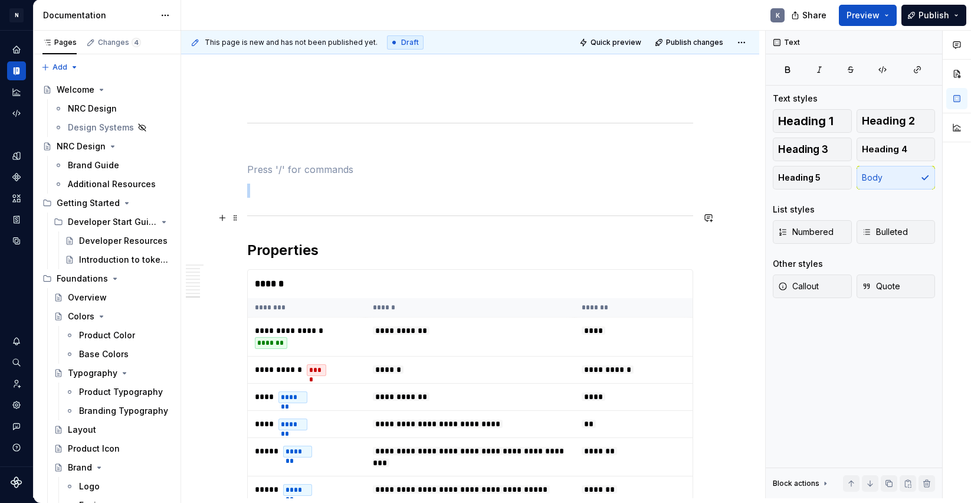
click at [258, 213] on div at bounding box center [470, 216] width 446 height 8
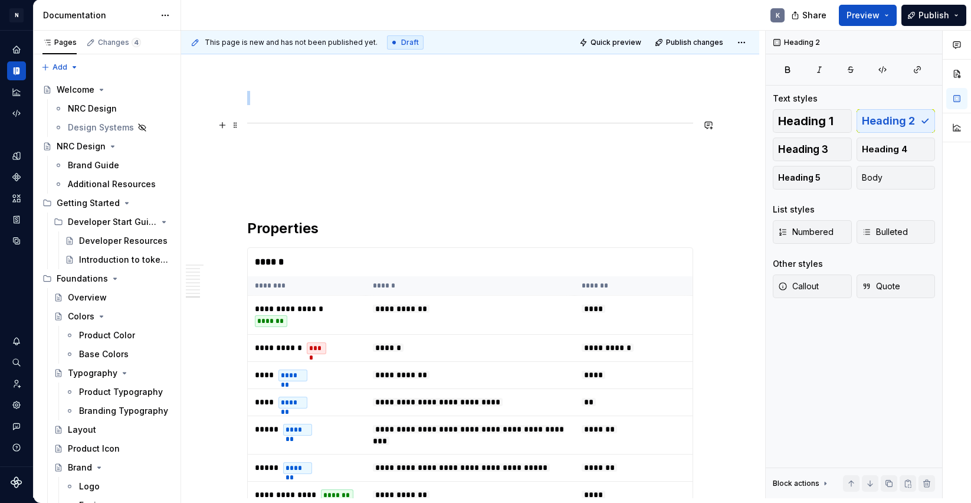
click at [260, 125] on div at bounding box center [470, 123] width 446 height 8
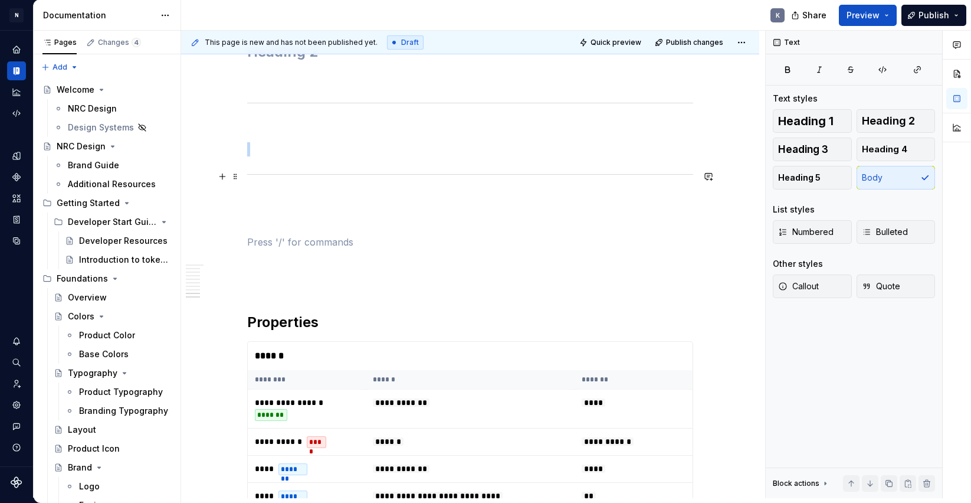
click at [262, 173] on div at bounding box center [470, 175] width 446 height 8
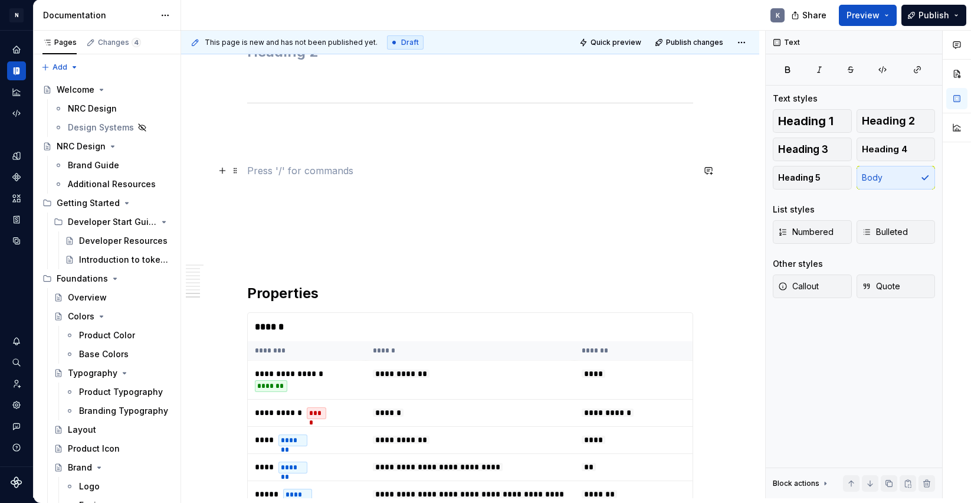
scroll to position [1142, 0]
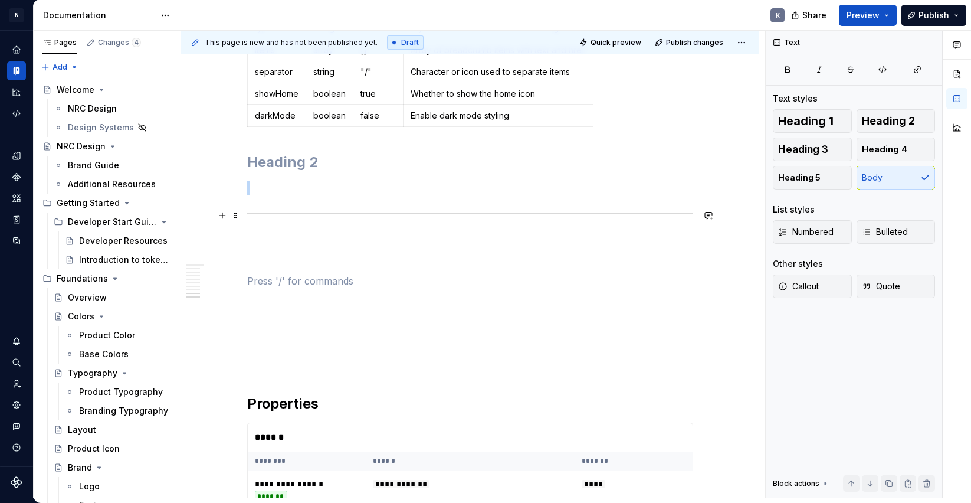
click at [261, 214] on div at bounding box center [470, 213] width 446 height 8
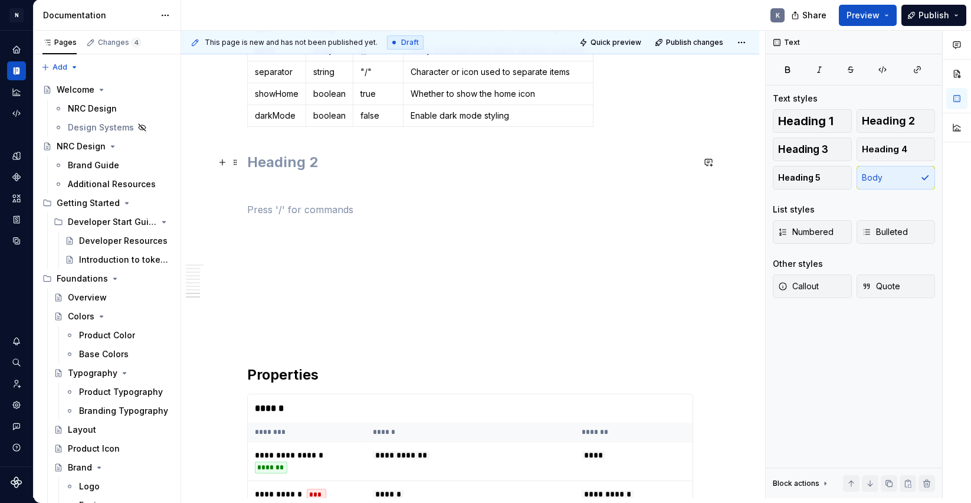
click at [260, 159] on h2 at bounding box center [470, 162] width 446 height 19
click at [231, 162] on span at bounding box center [235, 162] width 9 height 17
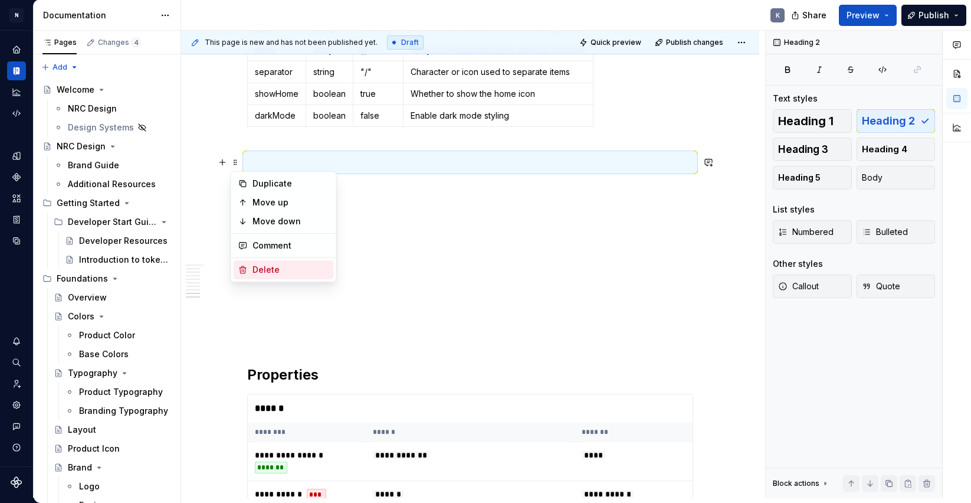
click at [268, 268] on div "Delete" at bounding box center [291, 270] width 77 height 12
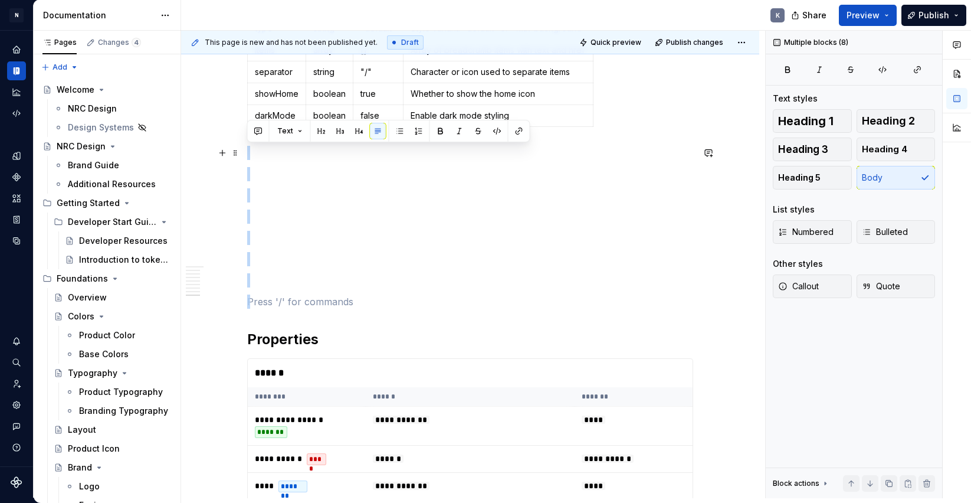
drag, startPoint x: 261, startPoint y: 304, endPoint x: 253, endPoint y: 153, distance: 151.3
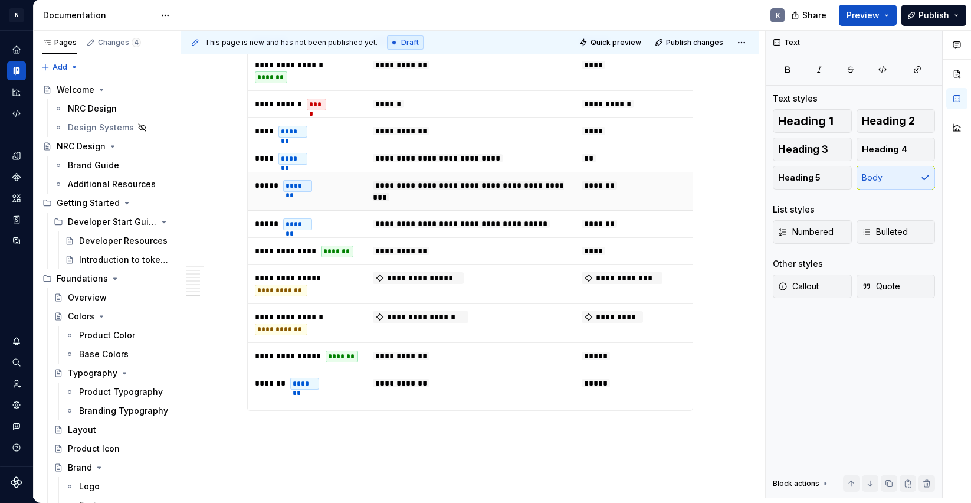
scroll to position [1099, 0]
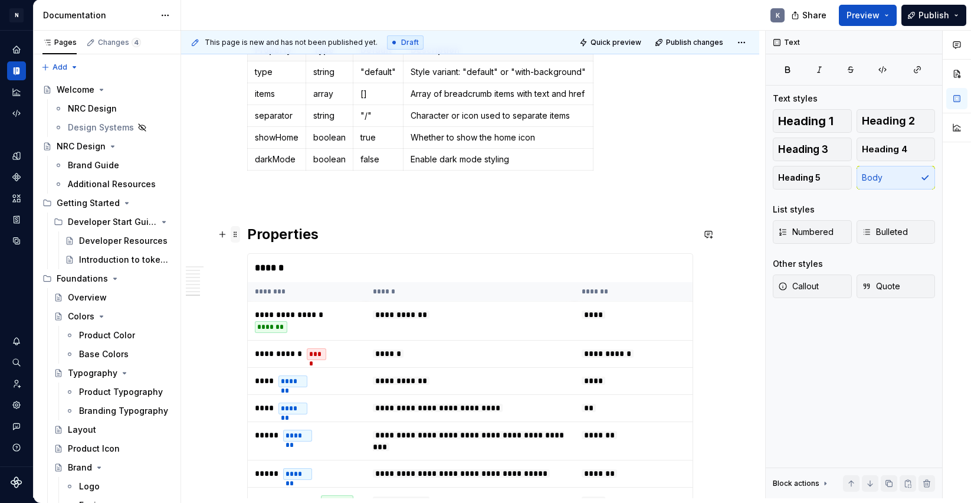
click at [234, 234] on span at bounding box center [235, 234] width 9 height 17
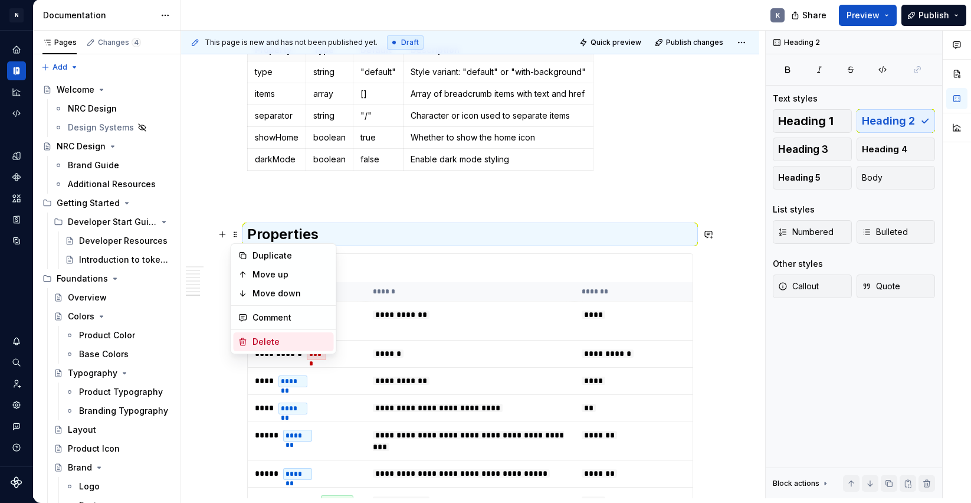
click at [270, 344] on div "Delete" at bounding box center [291, 342] width 77 height 12
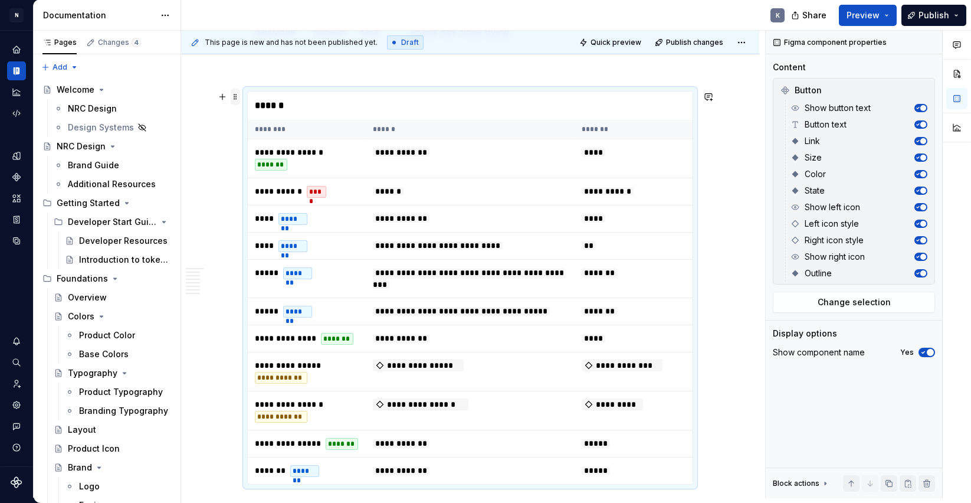
click at [237, 96] on span at bounding box center [235, 97] width 9 height 17
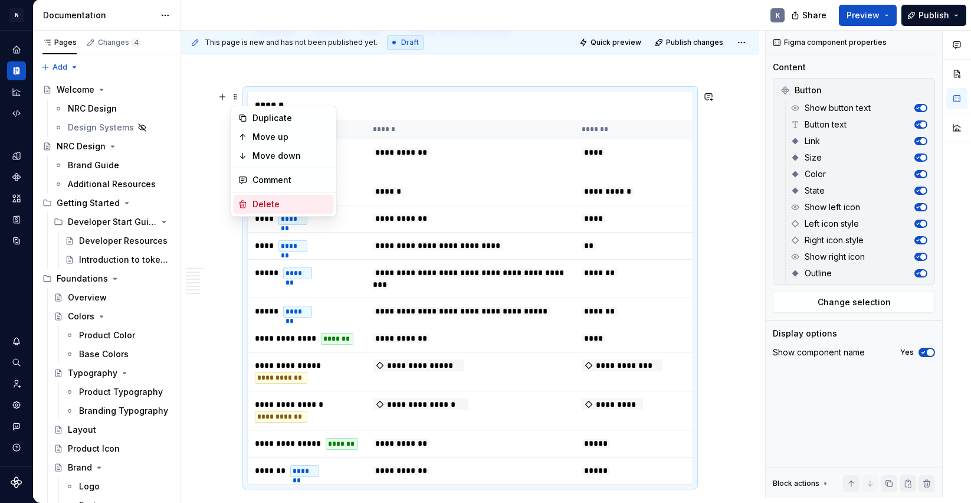
click at [286, 204] on div "Delete" at bounding box center [291, 204] width 77 height 12
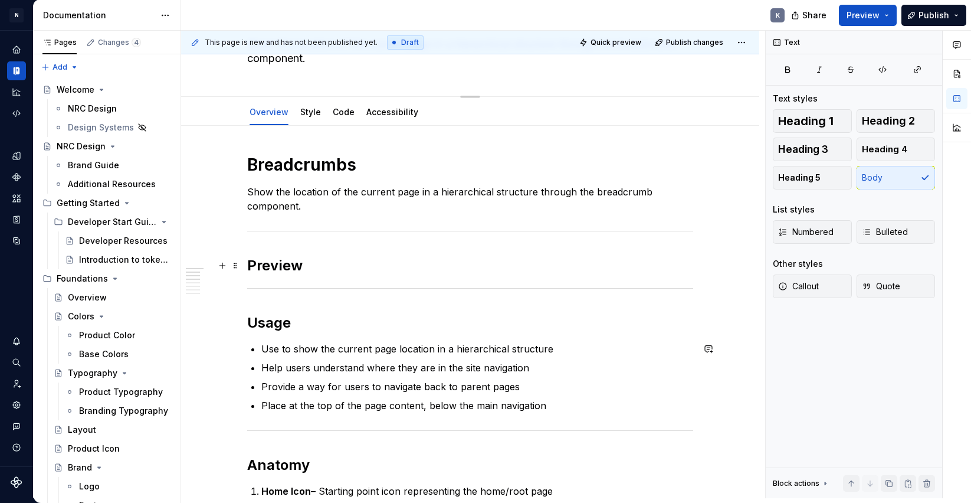
scroll to position [0, 0]
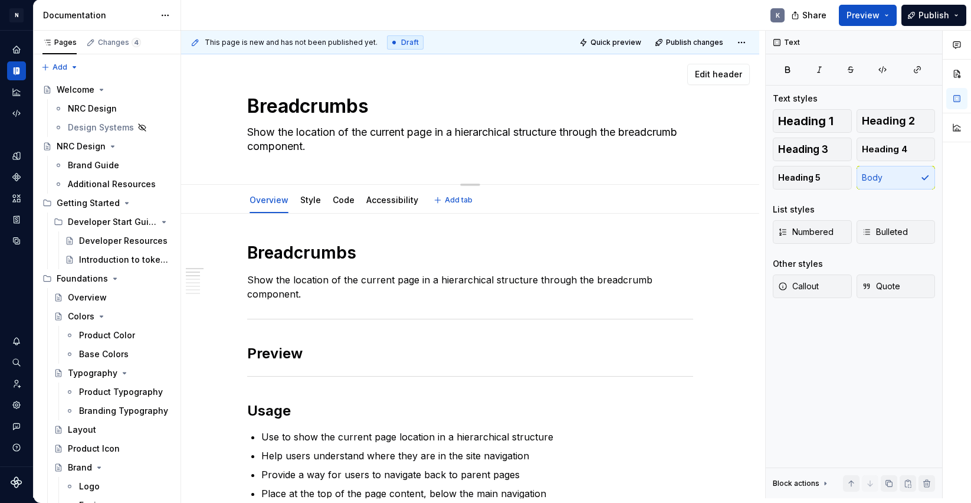
click at [399, 84] on div "Edit header" at bounding box center [465, 74] width 569 height 21
type textarea "*"
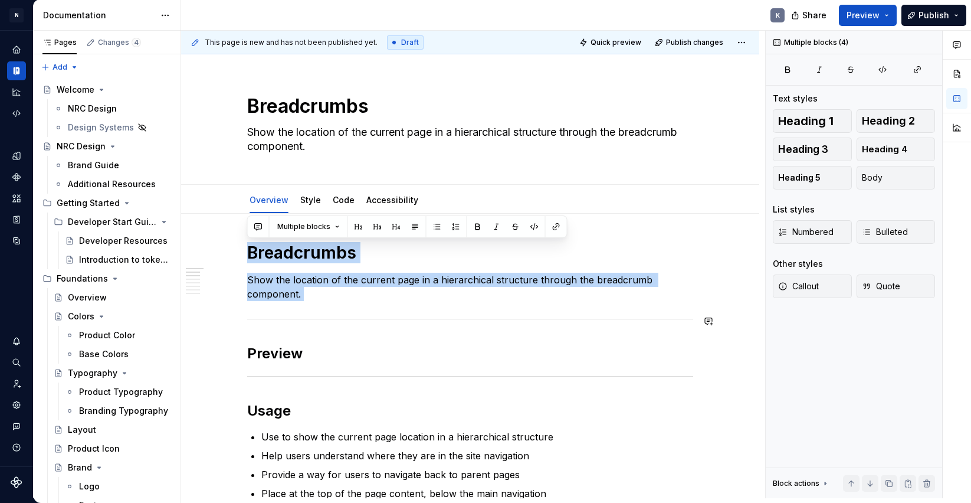
drag, startPoint x: 248, startPoint y: 248, endPoint x: 343, endPoint y: 332, distance: 127.1
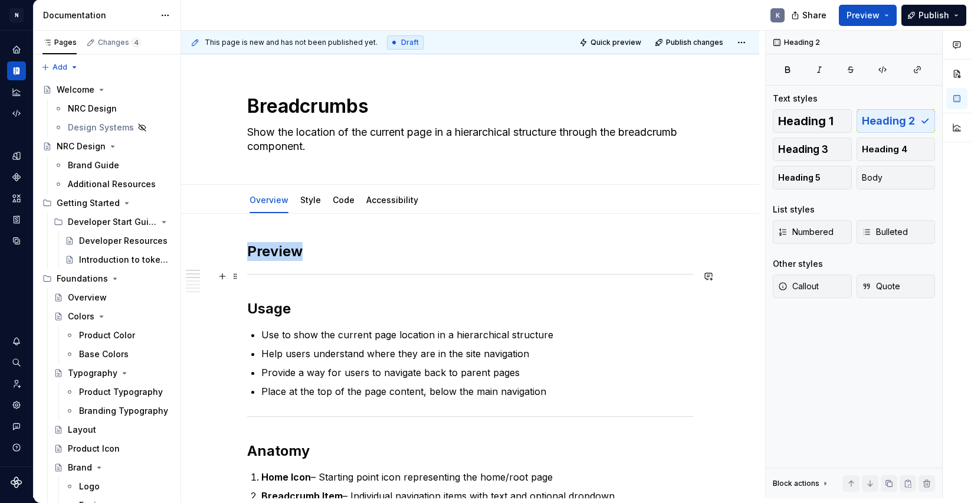
click at [315, 277] on div at bounding box center [470, 274] width 446 height 8
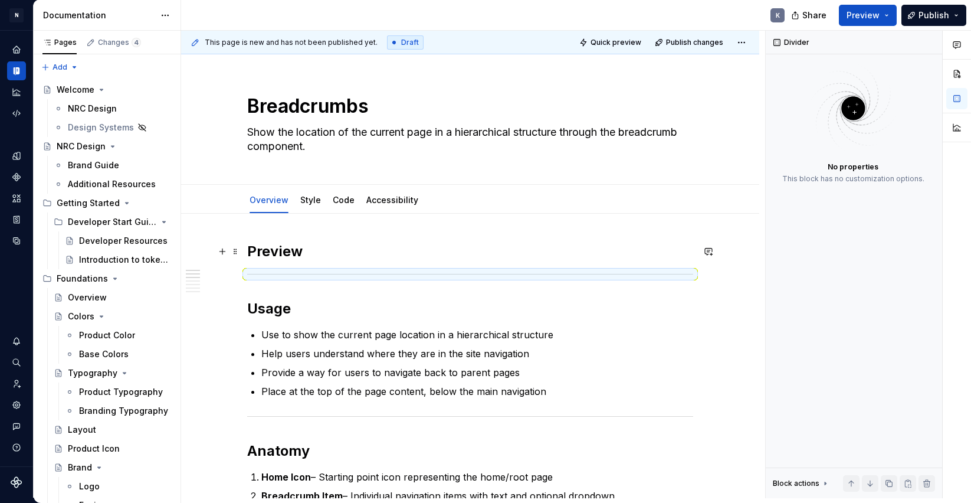
click at [358, 246] on h2 "Preview" at bounding box center [470, 251] width 446 height 19
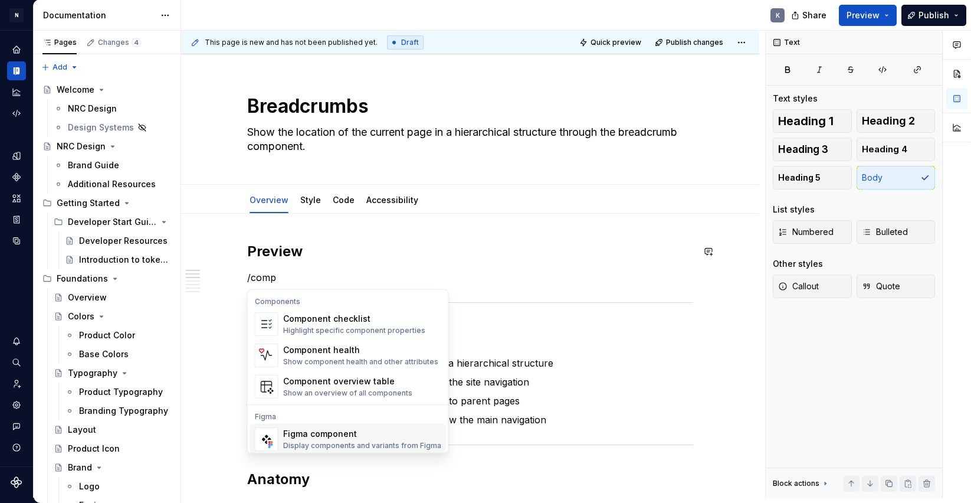
click at [346, 435] on div "Figma component" at bounding box center [362, 434] width 158 height 12
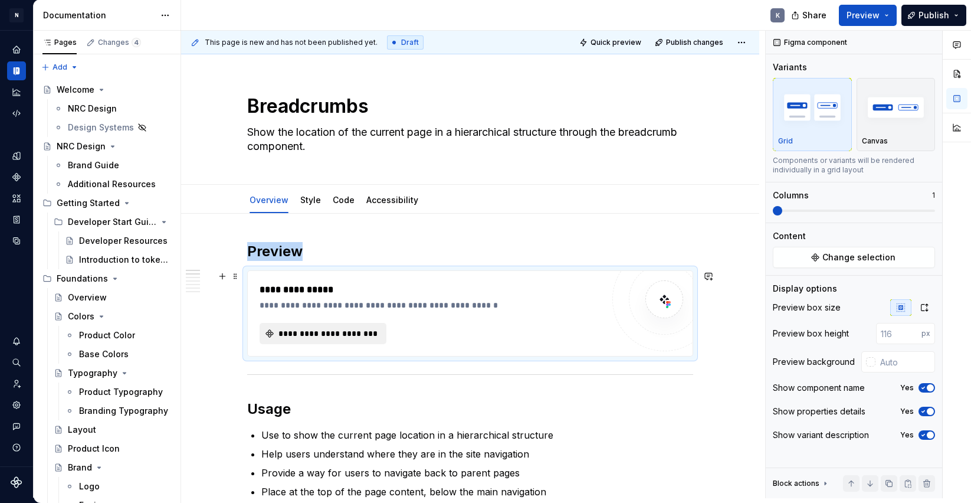
click at [365, 330] on span "**********" at bounding box center [328, 333] width 102 height 12
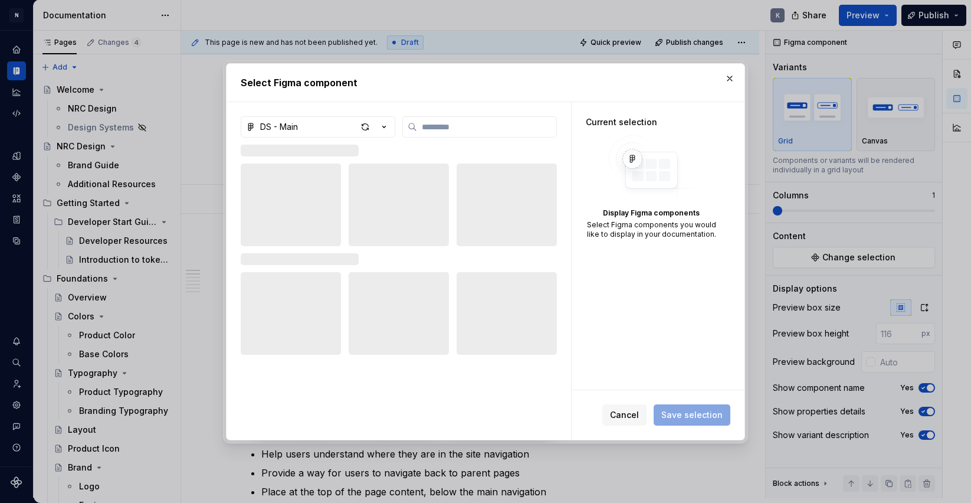
type textarea "*"
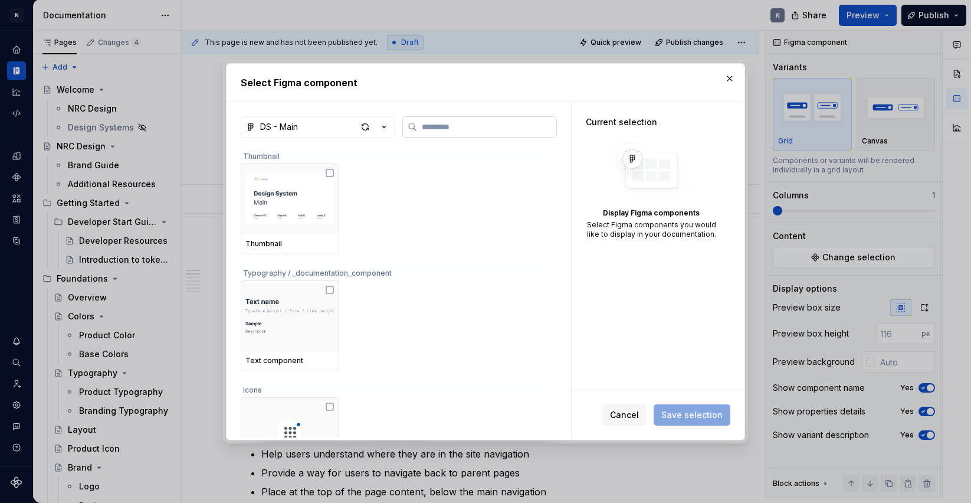
click at [496, 126] on input "search" at bounding box center [486, 127] width 139 height 12
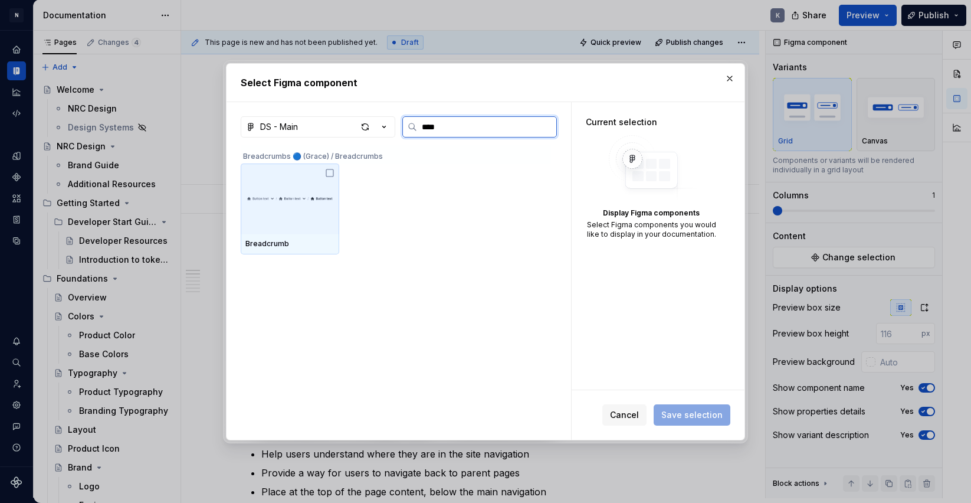
type input "*****"
click at [331, 176] on icon at bounding box center [329, 172] width 7 height 7
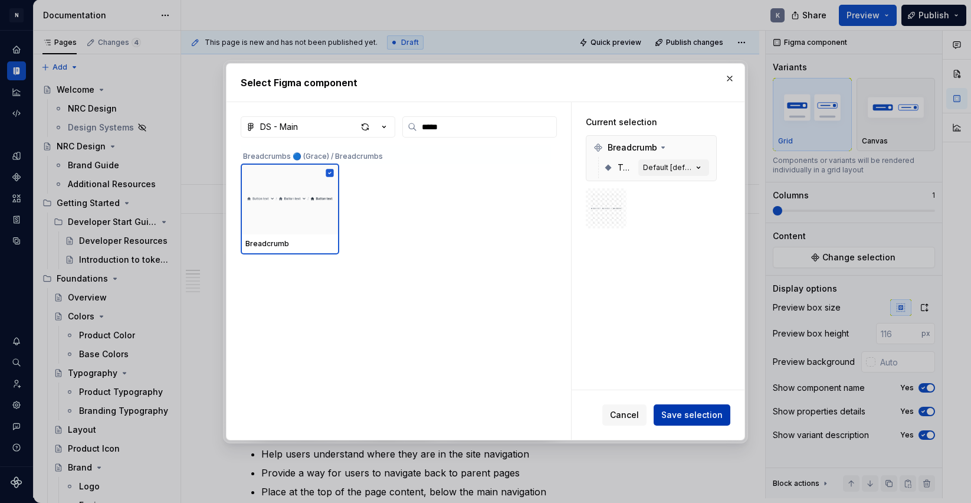
click at [684, 414] on span "Save selection" at bounding box center [691, 415] width 61 height 12
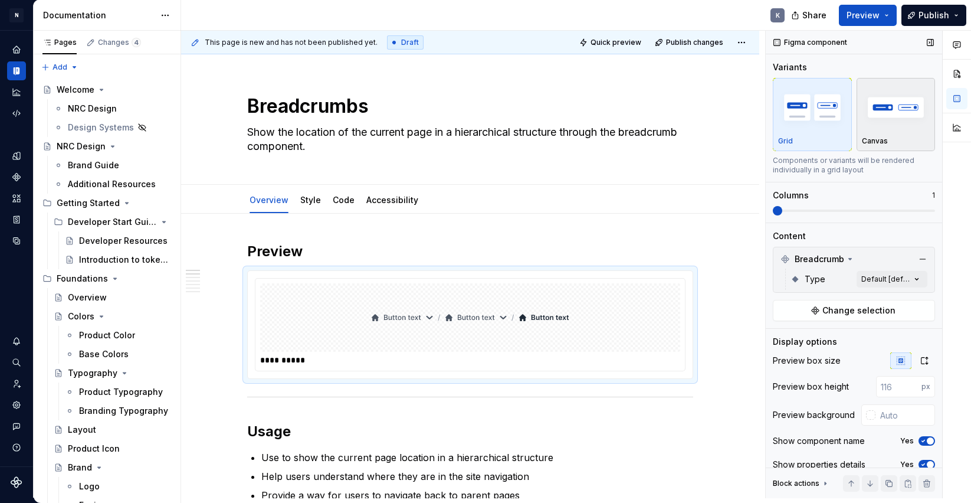
click at [876, 112] on img "button" at bounding box center [896, 107] width 68 height 43
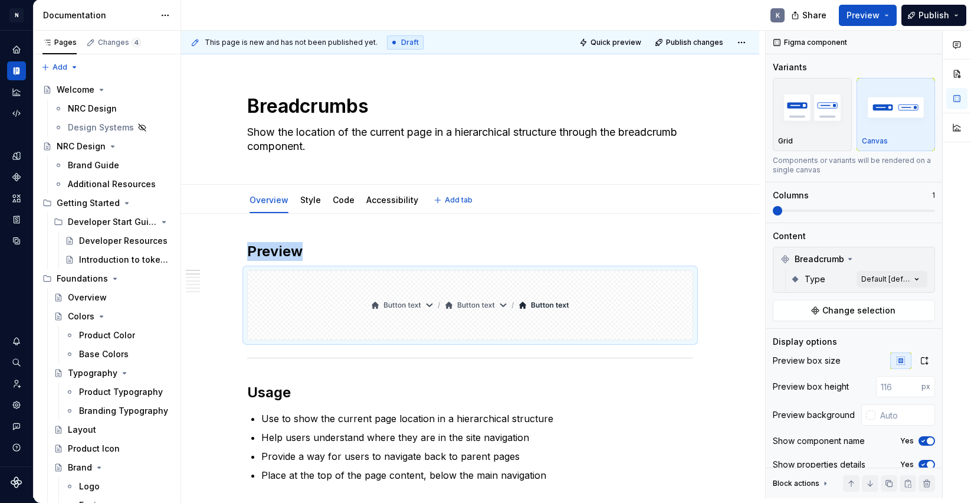
type textarea "*"
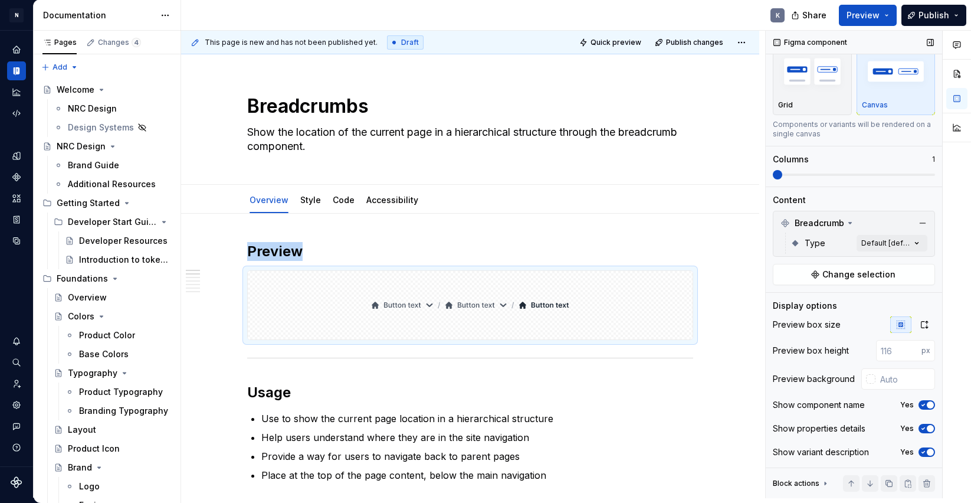
scroll to position [38, 0]
click at [874, 238] on div "Comments Open comments No comments yet Select ‘Comment’ from the block context …" at bounding box center [868, 264] width 205 height 467
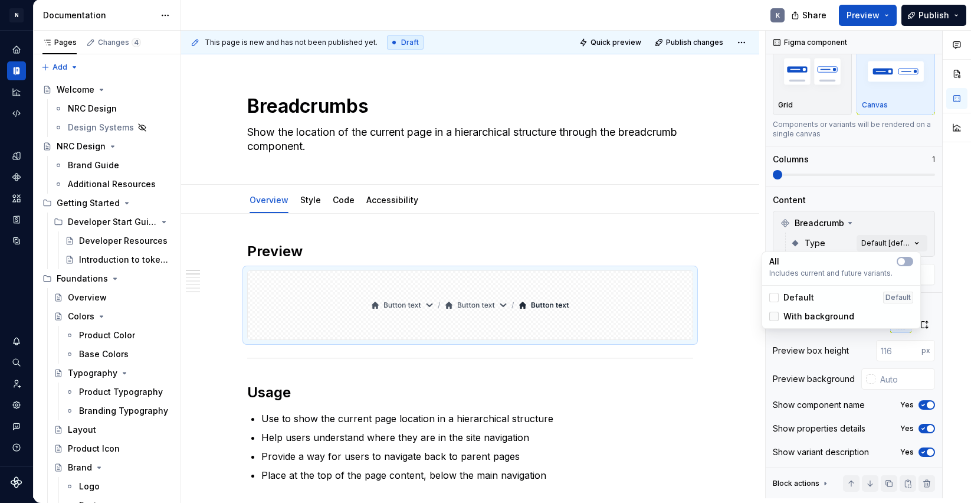
click at [773, 315] on div at bounding box center [773, 316] width 9 height 9
click at [877, 197] on div "Comments Open comments No comments yet Select ‘Comment’ from the block context …" at bounding box center [868, 264] width 205 height 467
click at [866, 376] on div at bounding box center [870, 378] width 9 height 9
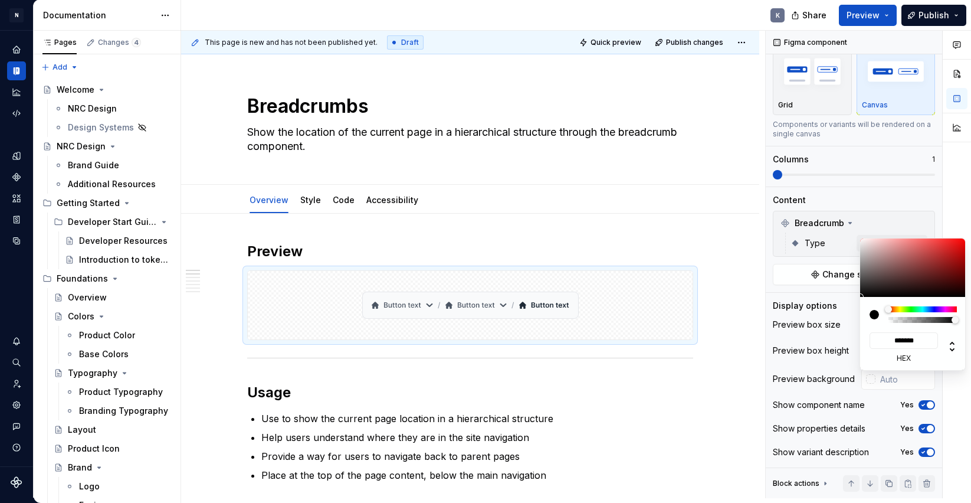
type input "#A5A1A1"
type input "*******"
type input "#BFBABA"
type input "*******"
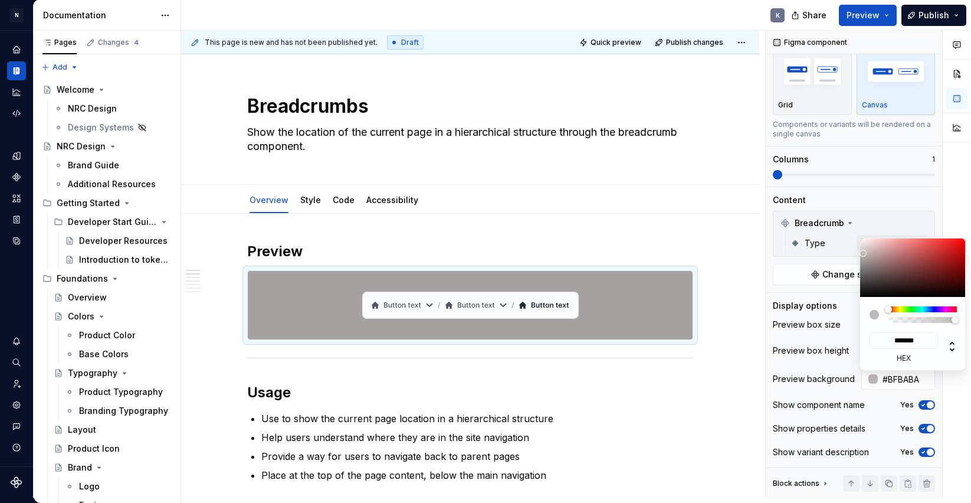
type input "#DDD9D9"
type input "*******"
type input "#F7F3F3"
type input "*******"
type input "#FFFCFC"
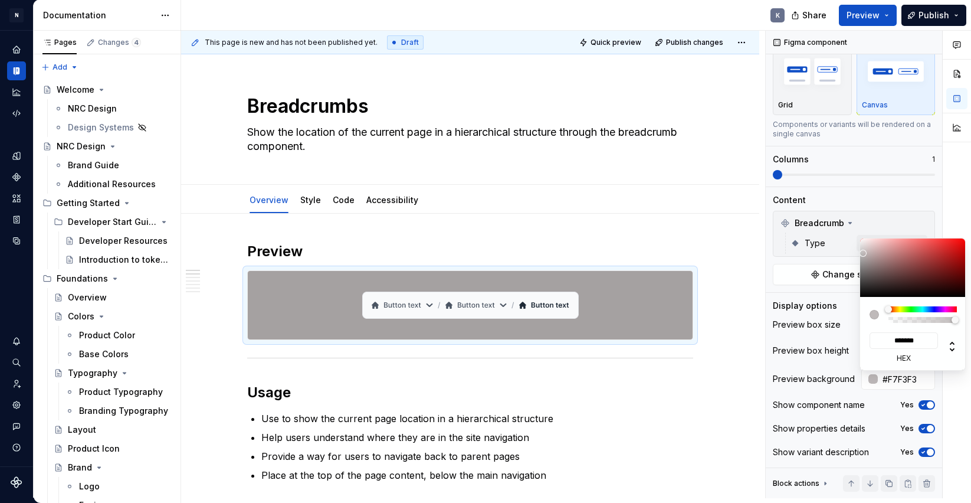
type input "*******"
type input "#FFFFFF"
type input "*******"
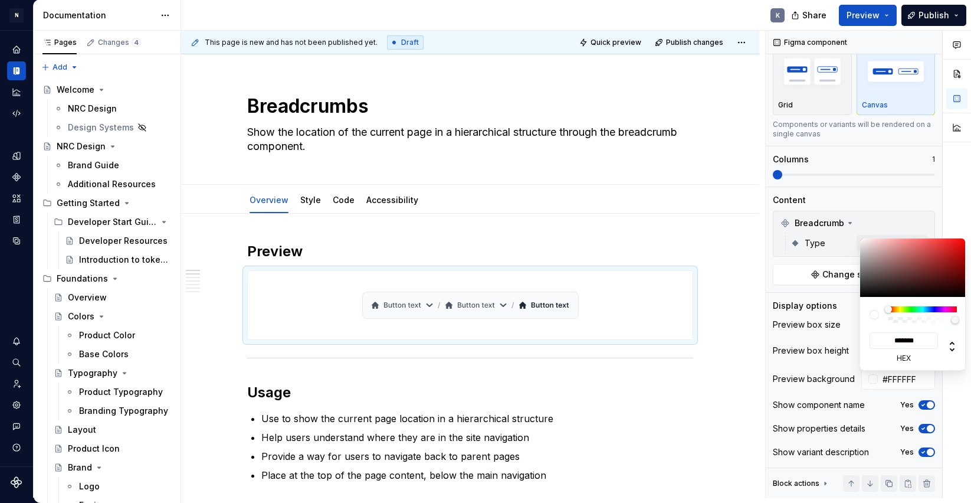
drag, startPoint x: 863, startPoint y: 259, endPoint x: 858, endPoint y: 230, distance: 29.3
click at [858, 230] on body "N Product Design K Design system data Documentation K Share Preview Publish Pag…" at bounding box center [485, 251] width 971 height 503
click at [733, 313] on html "N Product Design K Design system data Documentation K Share Preview Publish Pag…" at bounding box center [485, 251] width 971 height 503
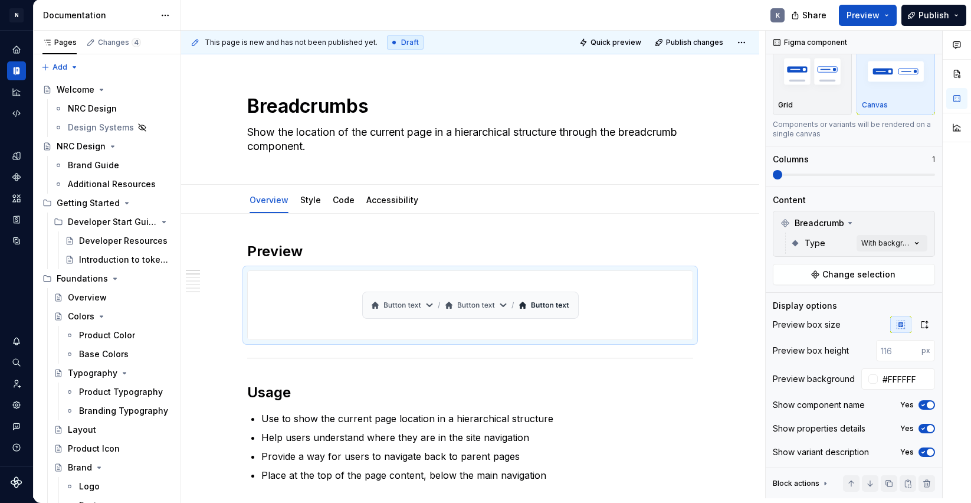
click at [735, 263] on html "N Product Design K Design system data Documentation K Share Preview Publish Pag…" at bounding box center [485, 251] width 971 height 503
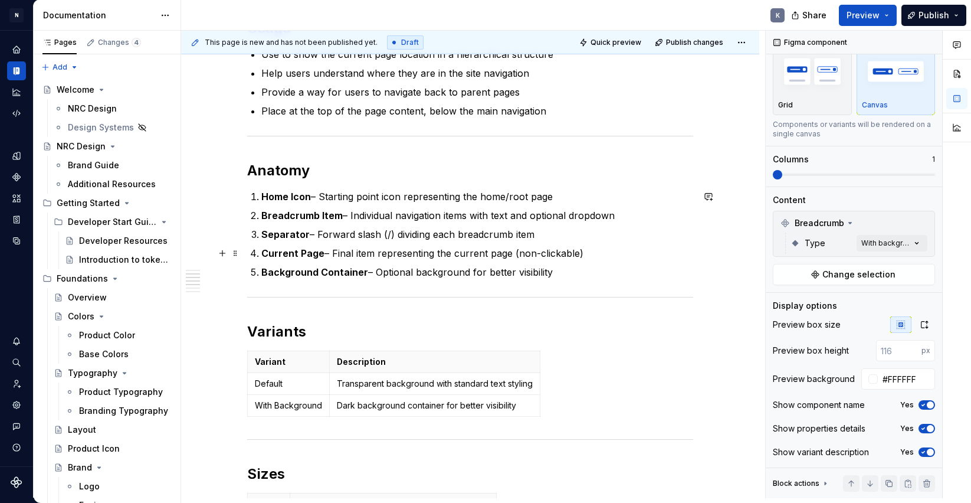
scroll to position [369, 0]
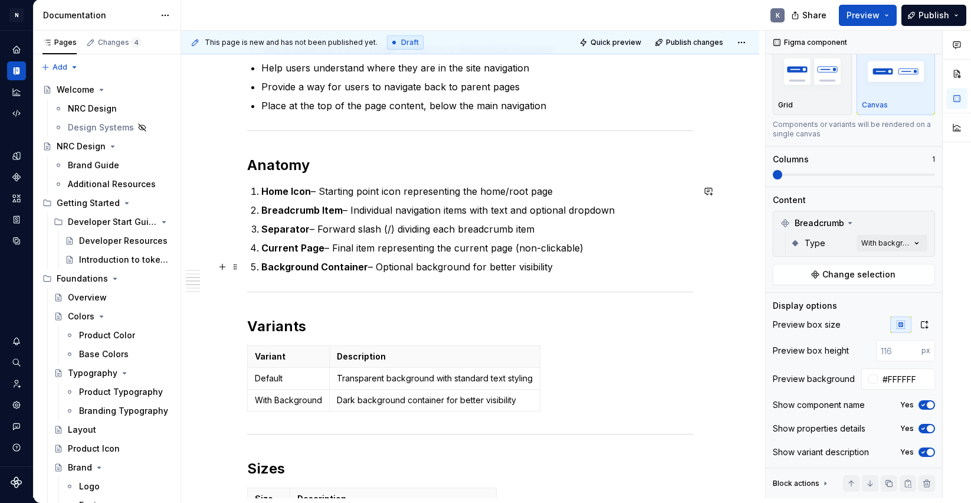
click at [412, 266] on p "Background Container – Optional background for better visibility" at bounding box center [477, 267] width 432 height 14
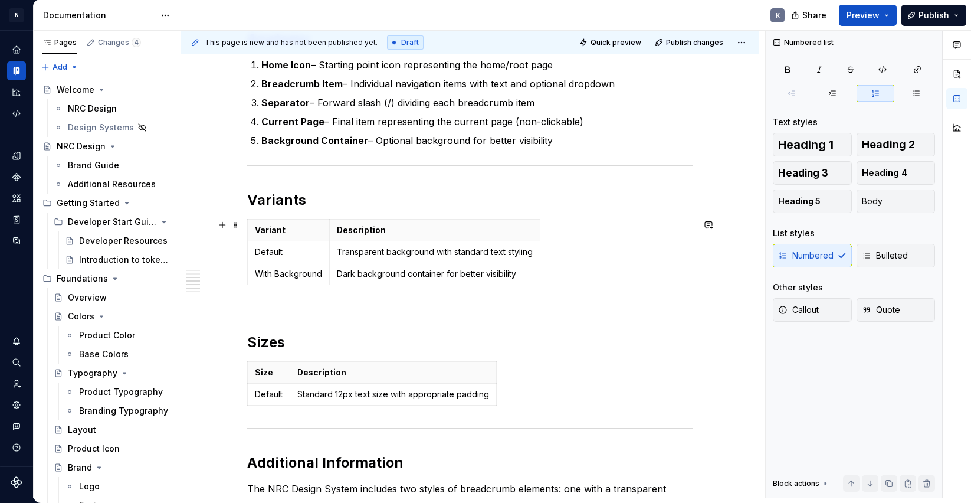
scroll to position [484, 0]
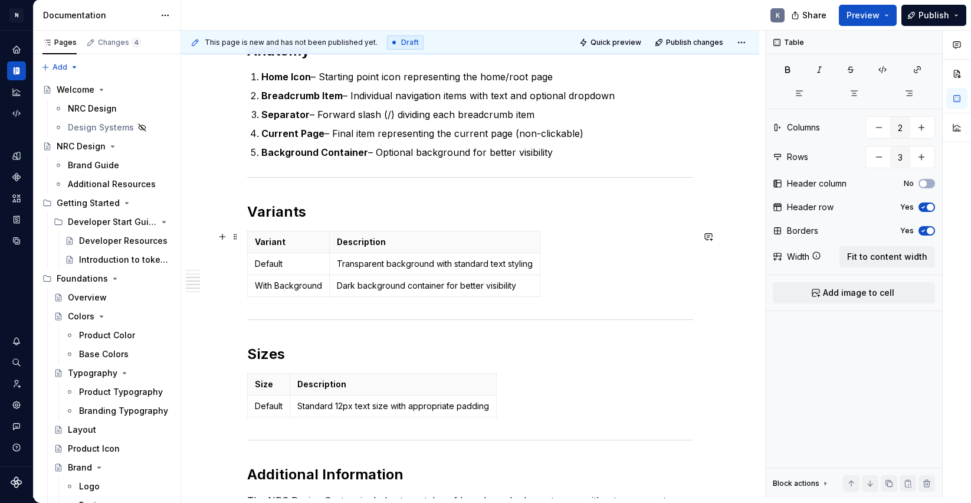
click at [575, 296] on div "Variant Description Default Transparent background with standard text styling W…" at bounding box center [470, 266] width 446 height 71
click at [560, 296] on div "Variant Description Default Transparent background with standard text styling W…" at bounding box center [470, 266] width 446 height 71
click at [549, 304] on div "Preview Usage Use to show the current page location in a hierarchical structure…" at bounding box center [470, 279] width 446 height 1042
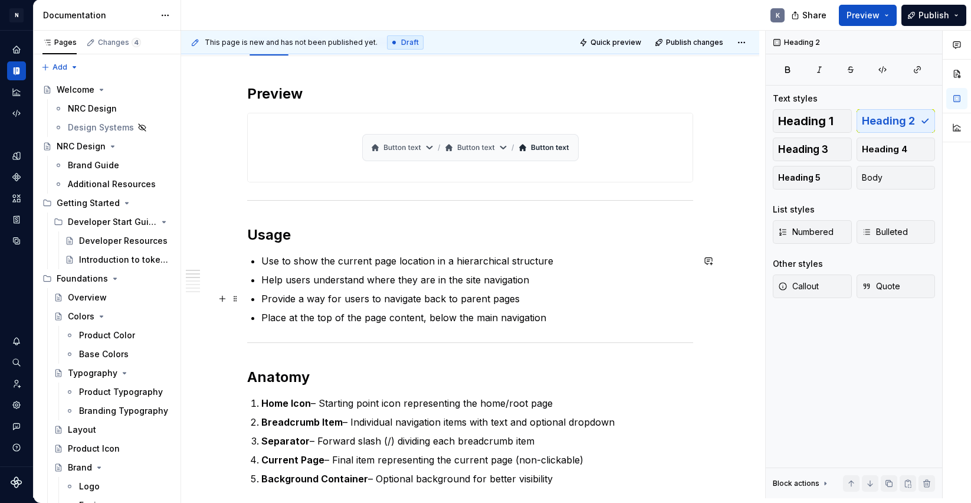
scroll to position [0, 0]
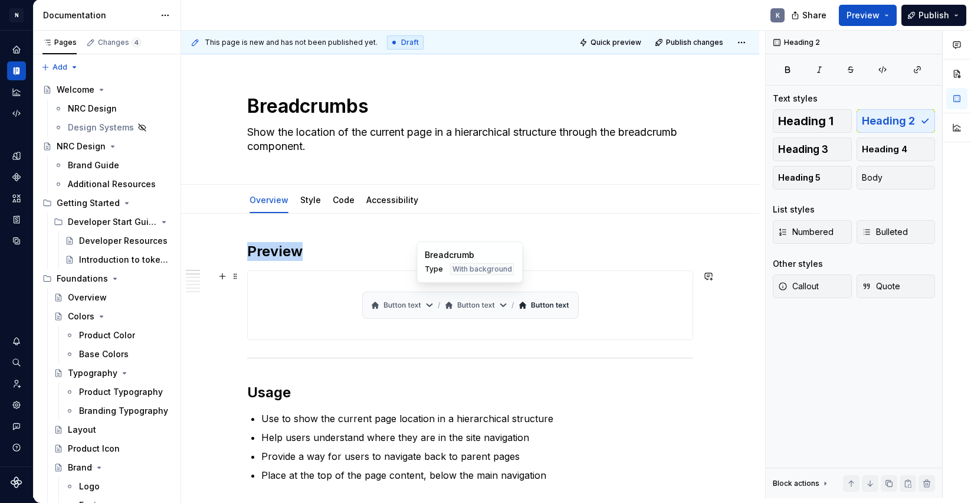
click at [615, 284] on div at bounding box center [470, 305] width 445 height 68
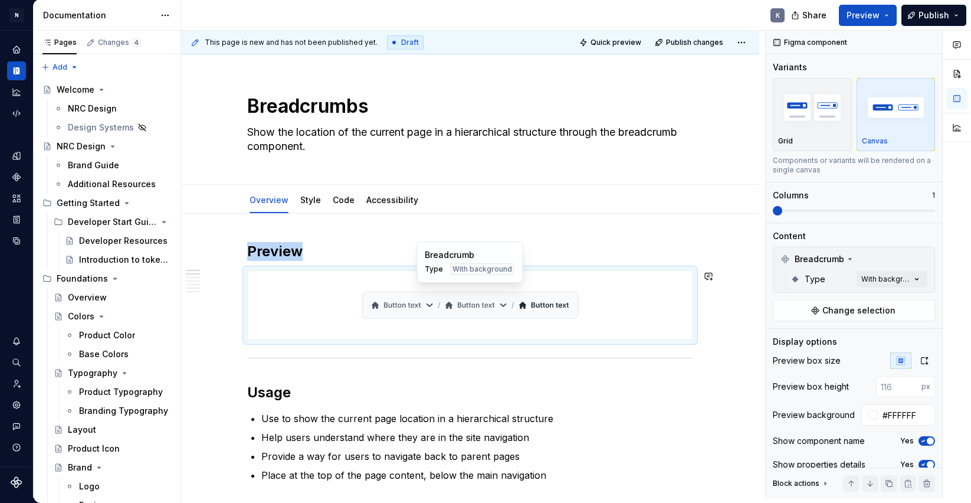
type textarea "*"
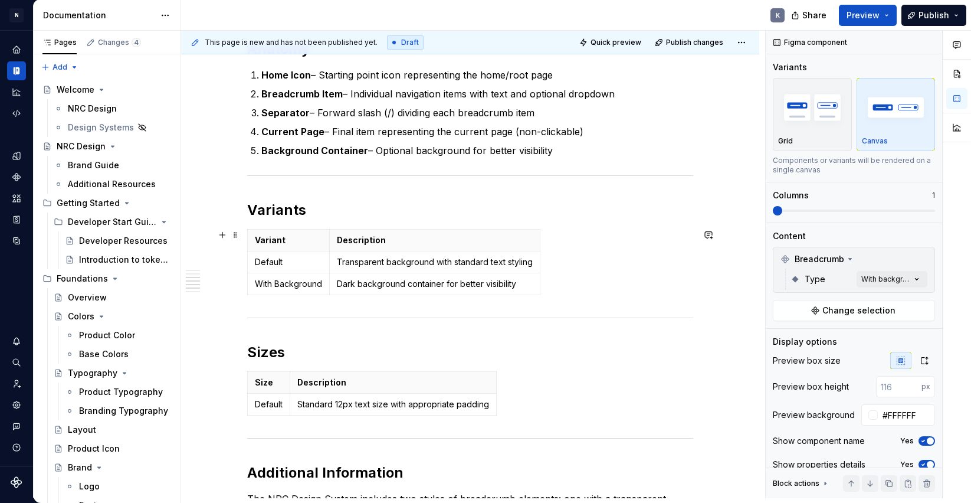
scroll to position [484, 0]
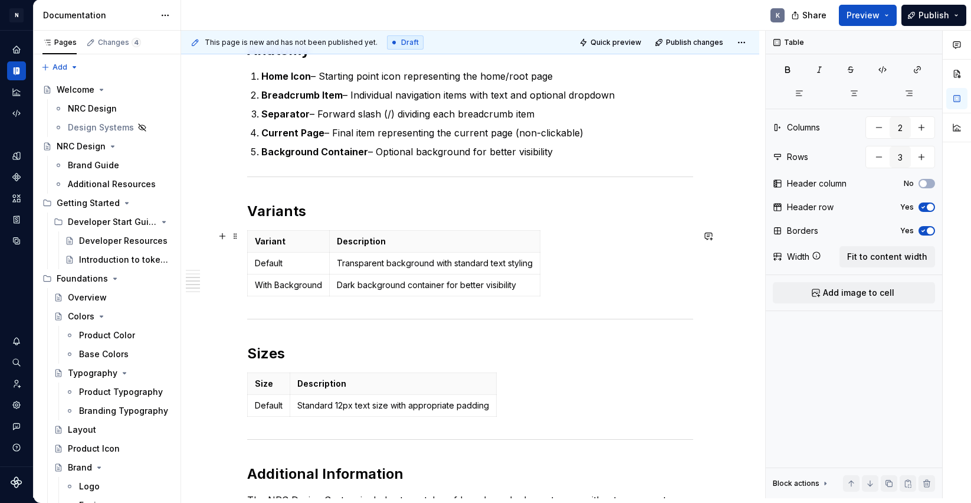
click at [608, 275] on div "Variant Description Default Transparent background with standard text styling W…" at bounding box center [470, 265] width 446 height 71
click at [581, 284] on div "Variant Description Default Transparent background with standard text styling W…" at bounding box center [470, 265] width 446 height 71
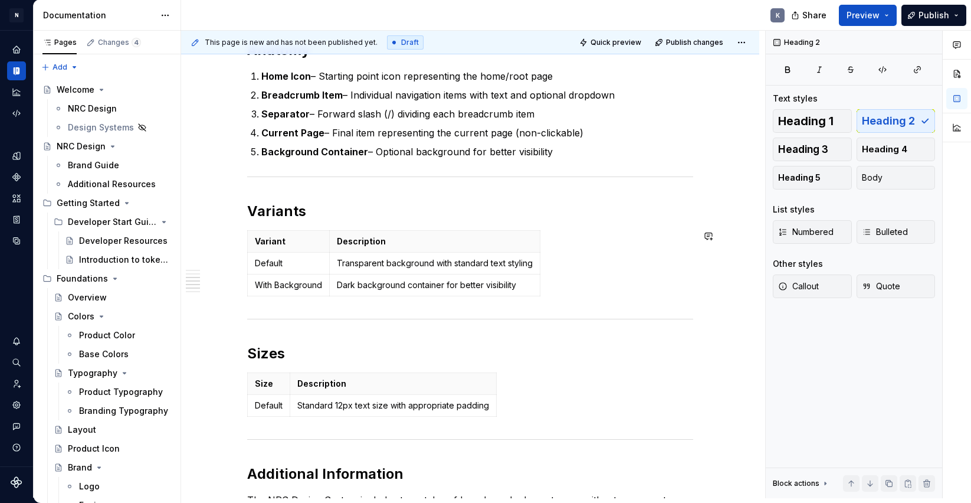
click at [553, 303] on div "Preview Usage Use to show the current page location in a hierarchical structure…" at bounding box center [470, 278] width 446 height 1042
click at [576, 247] on div "Variant Description Default Transparent background with standard text styling W…" at bounding box center [470, 265] width 446 height 71
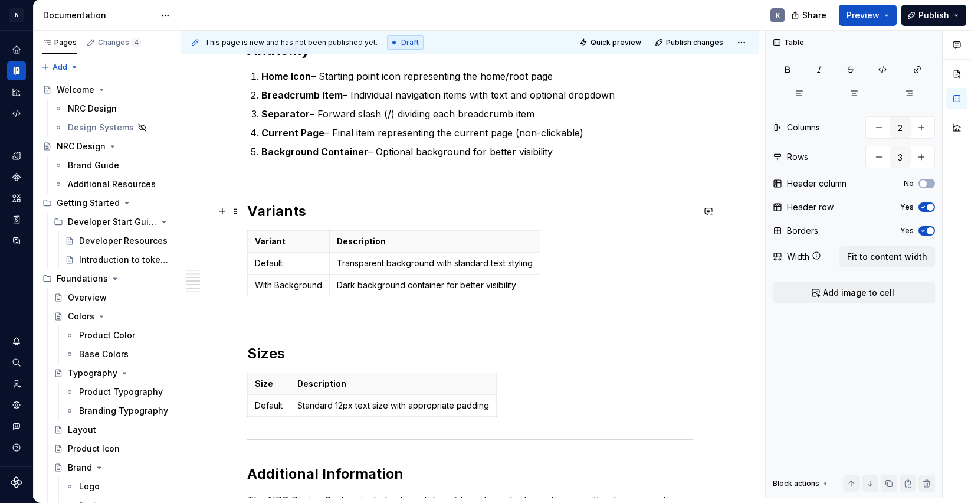
click at [545, 207] on h2 "Variants" at bounding box center [470, 211] width 446 height 19
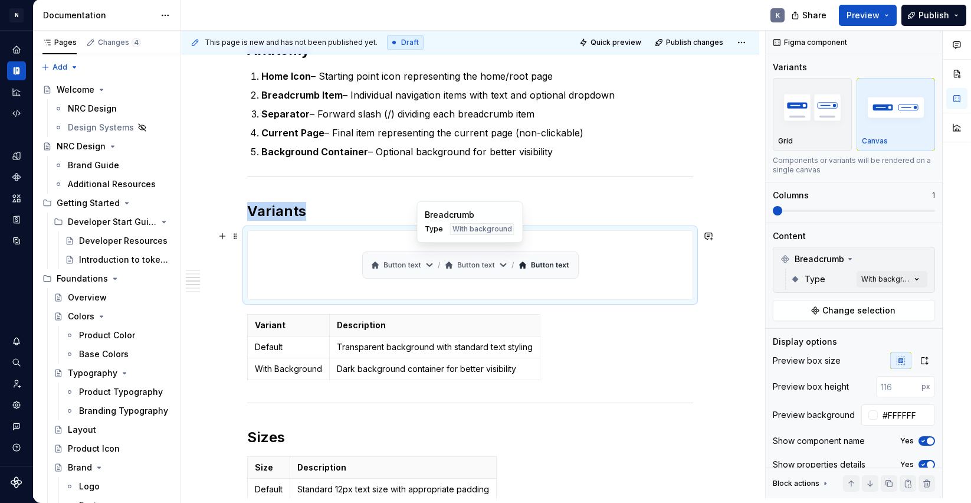
click at [616, 259] on div at bounding box center [470, 265] width 445 height 68
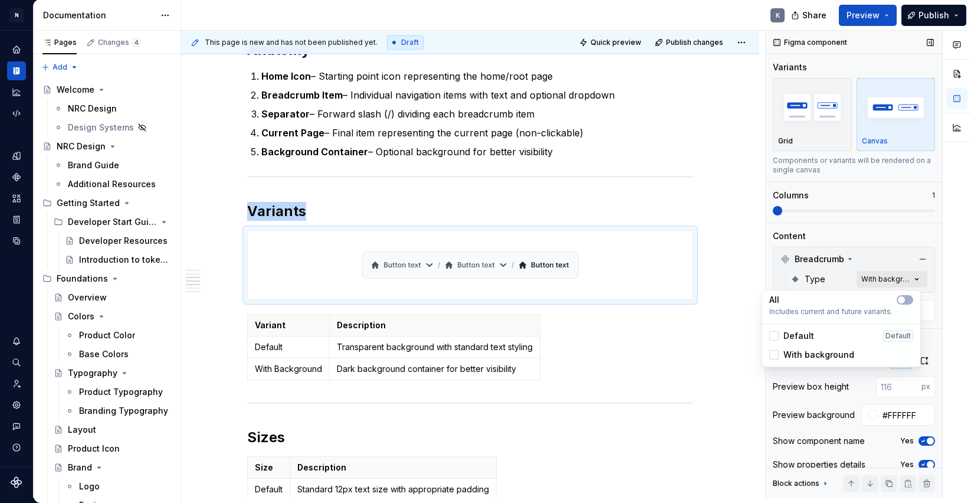
click at [916, 277] on div "Comments Open comments No comments yet Select ‘Comment’ from the block context …" at bounding box center [868, 264] width 205 height 467
click at [902, 297] on span "button" at bounding box center [901, 299] width 7 height 7
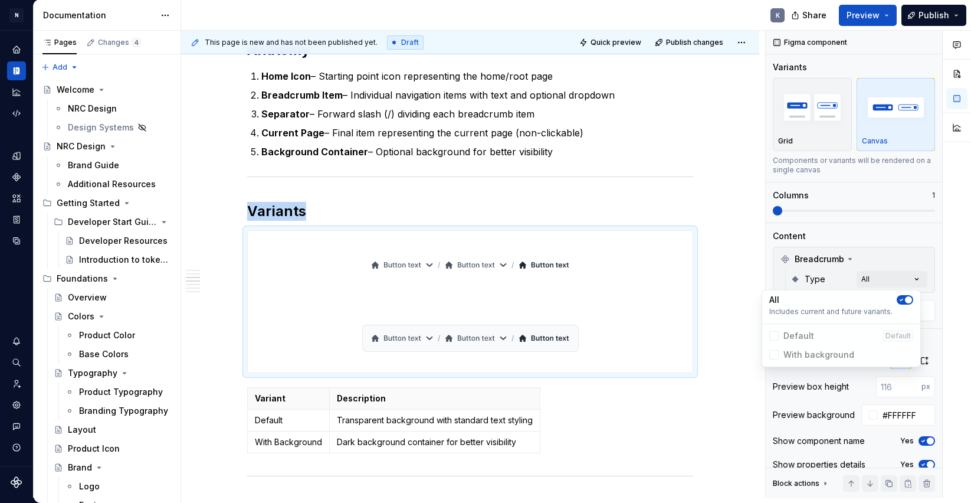
click at [734, 274] on html "N Product Design K Design system data Documentation K Share Preview Publish Pag…" at bounding box center [485, 251] width 971 height 503
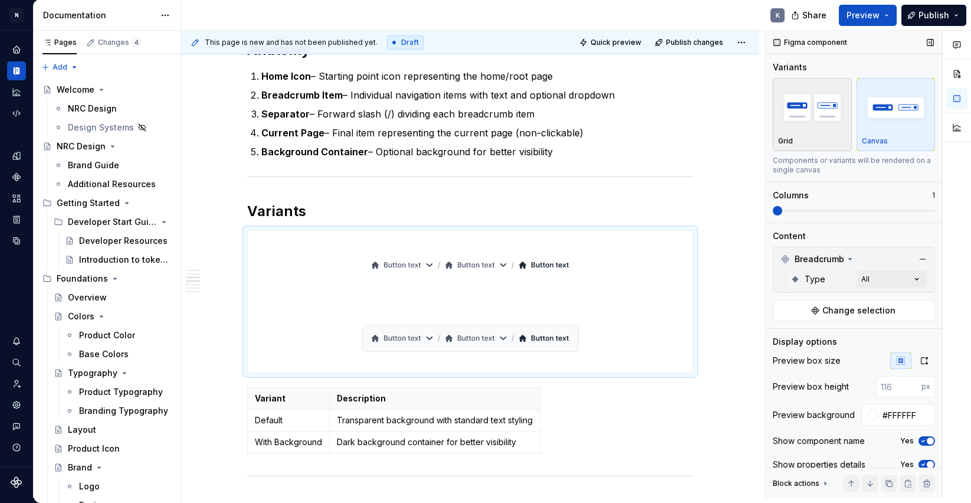
click at [815, 117] on img "button" at bounding box center [812, 107] width 68 height 43
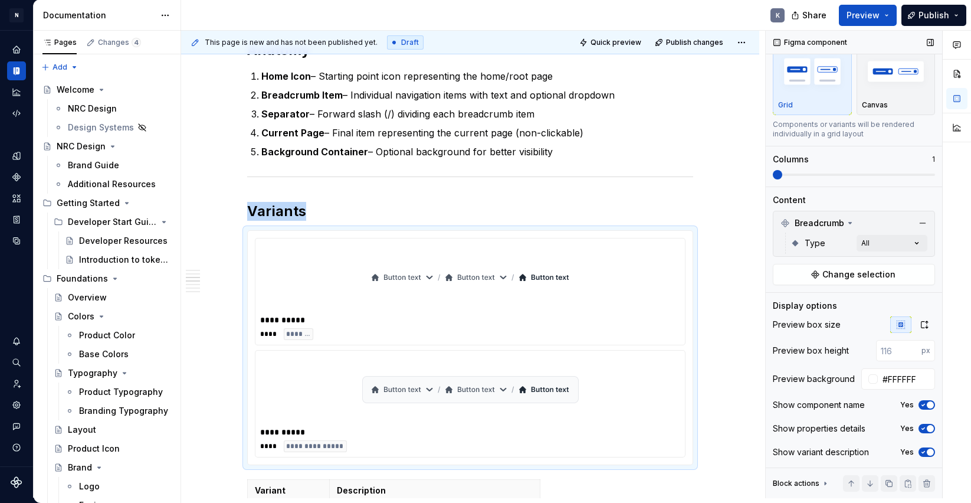
scroll to position [38, 0]
click at [869, 376] on div at bounding box center [873, 378] width 9 height 9
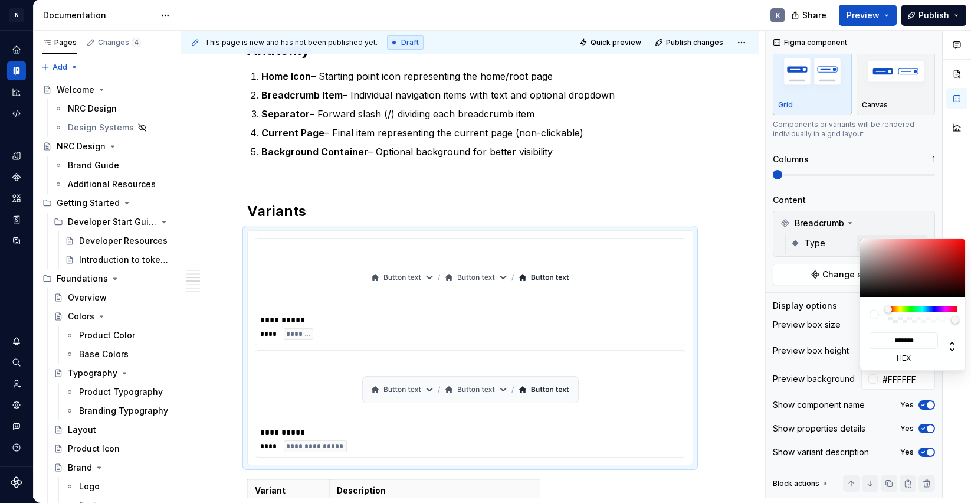
type input "#FFFFFF12"
type input "***"
type input "#FFFFFF00"
drag, startPoint x: 895, startPoint y: 319, endPoint x: 882, endPoint y: 319, distance: 13.0
click at [882, 319] on div at bounding box center [913, 314] width 87 height 17
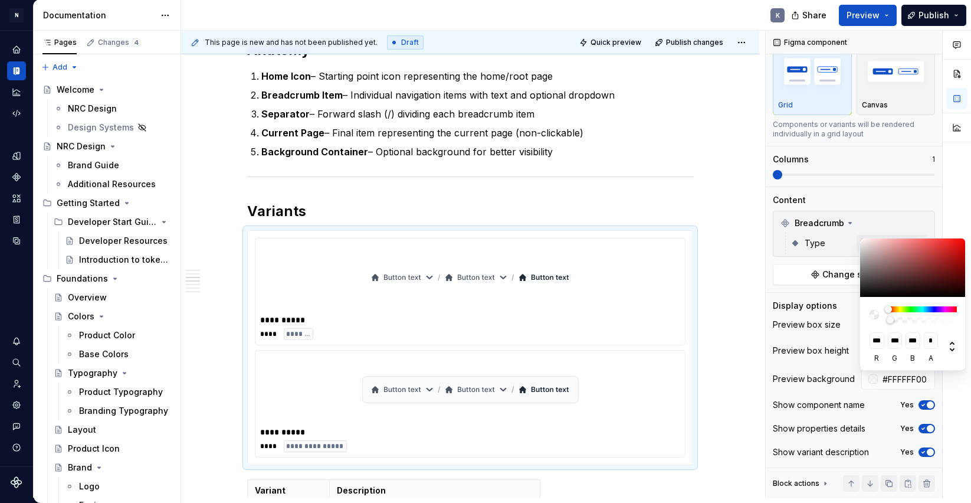
click at [887, 378] on div "Comments Open comments No comments yet Select ‘Comment’ from the block context …" at bounding box center [868, 264] width 205 height 467
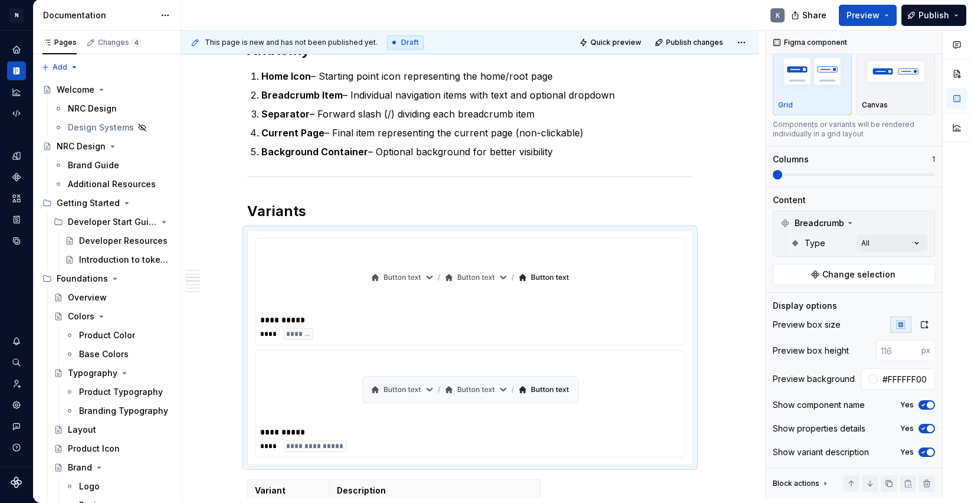
click at [887, 378] on input "#FFFFFF00" at bounding box center [906, 378] width 57 height 21
click at [845, 360] on div "Preview box size Preview box height px Preview background Show component name Y…" at bounding box center [854, 391] width 162 height 151
click at [726, 338] on div "**********" at bounding box center [470, 471] width 578 height 1485
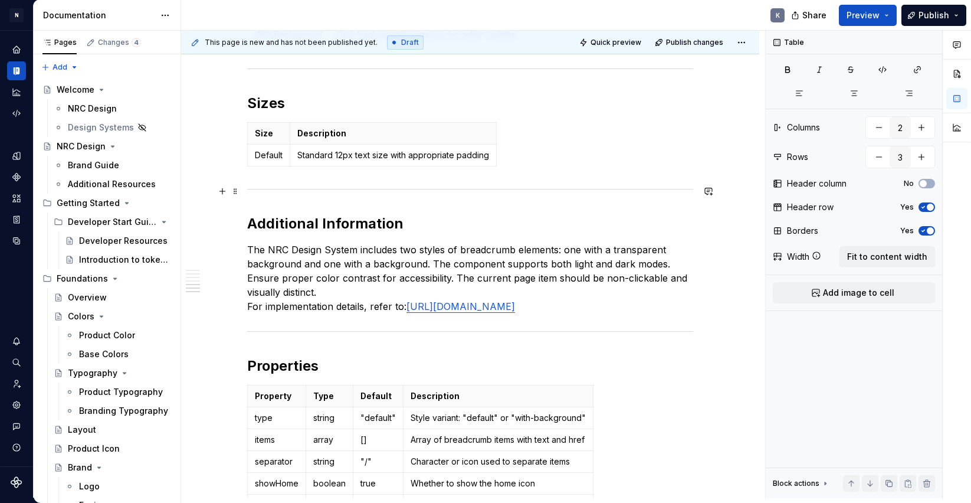
scroll to position [988, 0]
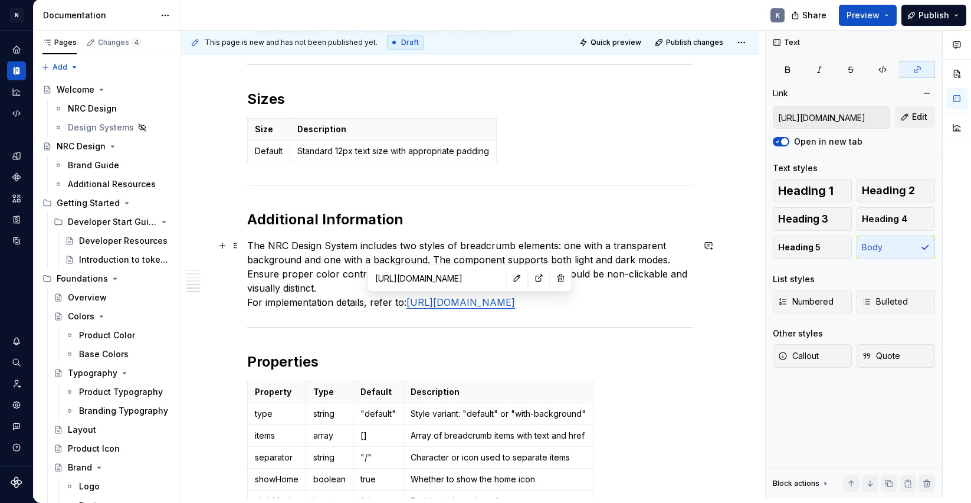
click at [469, 305] on link "[URL][DOMAIN_NAME]" at bounding box center [461, 302] width 109 height 12
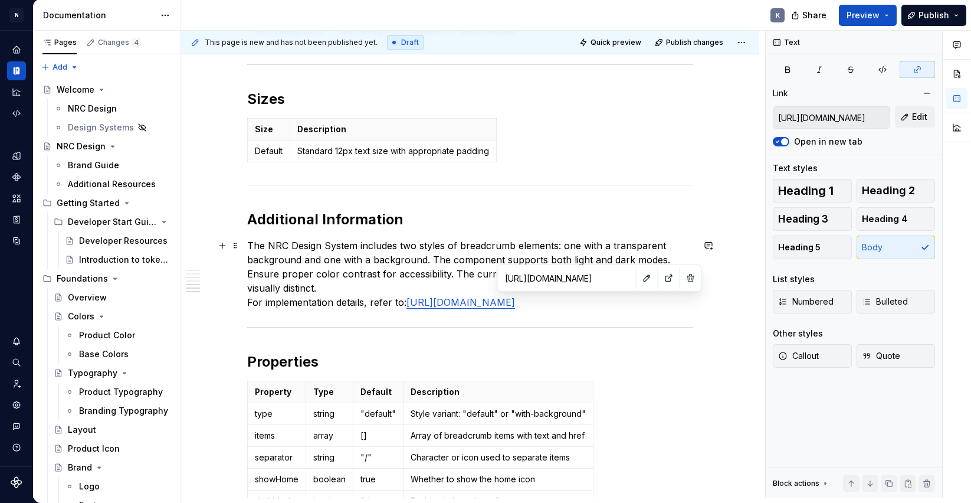
click at [515, 303] on link "[URL][DOMAIN_NAME]" at bounding box center [461, 302] width 109 height 12
click at [683, 304] on p "The NRC Design System includes two styles of breadcrumb elements: one with a tr…" at bounding box center [470, 273] width 446 height 71
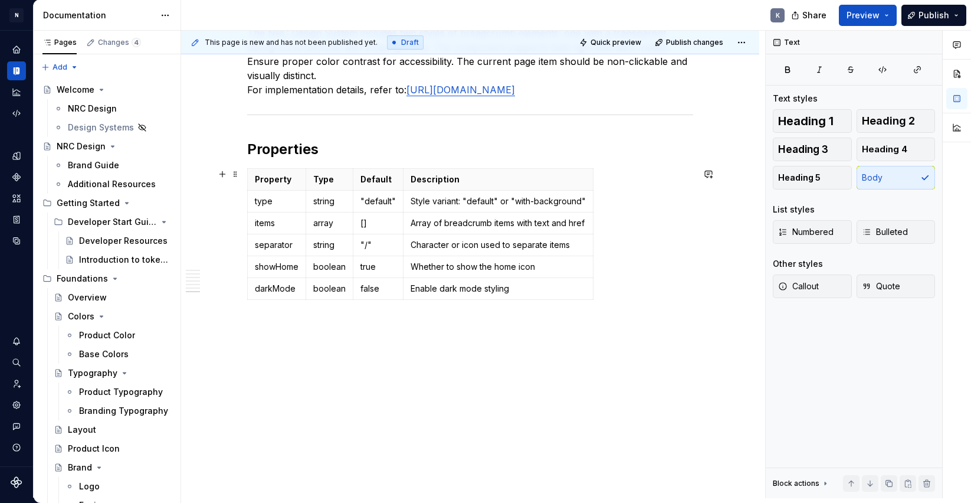
scroll to position [1200, 0]
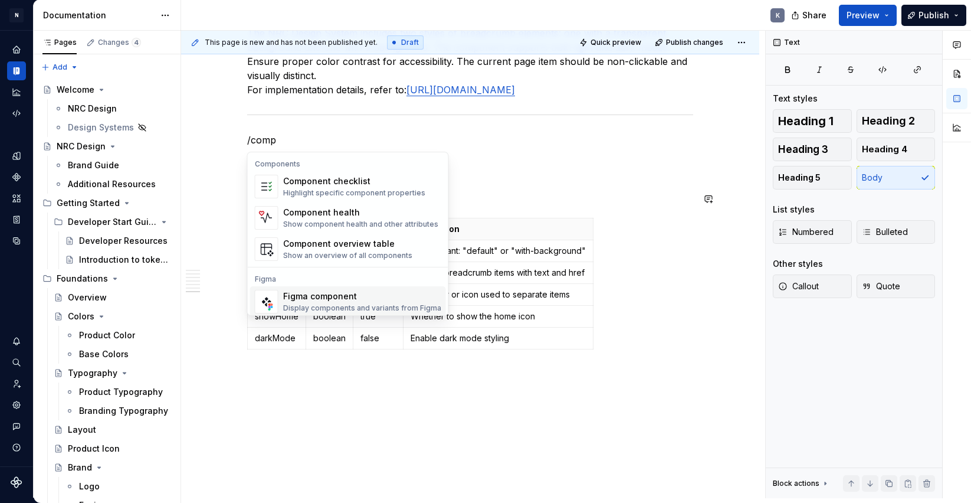
click at [402, 293] on div "Figma component" at bounding box center [362, 296] width 158 height 12
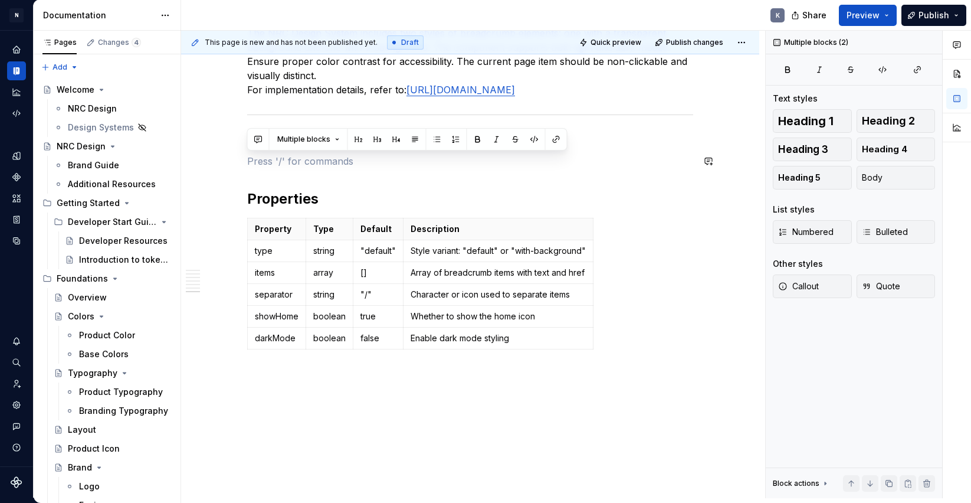
click at [334, 148] on div "Multiple blocks" at bounding box center [407, 139] width 320 height 22
click at [333, 162] on p at bounding box center [470, 161] width 446 height 14
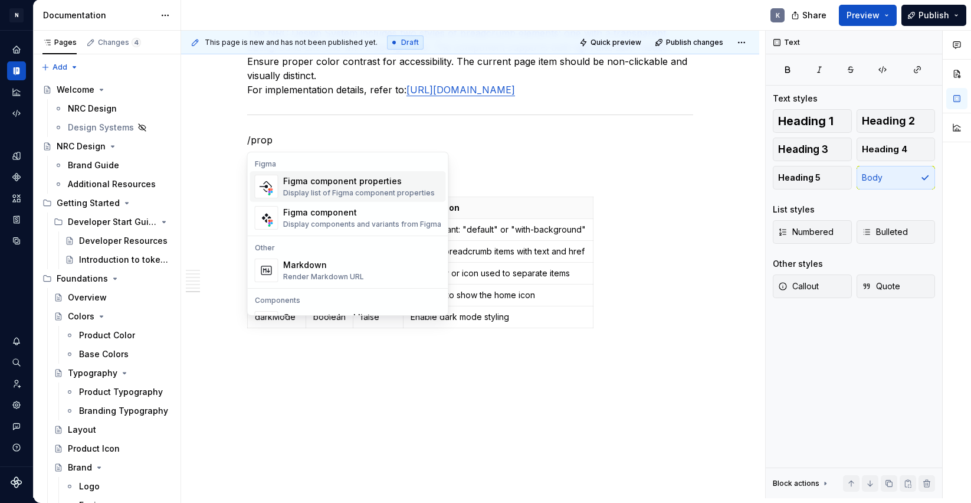
click at [355, 189] on div "Display list of Figma component properties" at bounding box center [359, 192] width 152 height 9
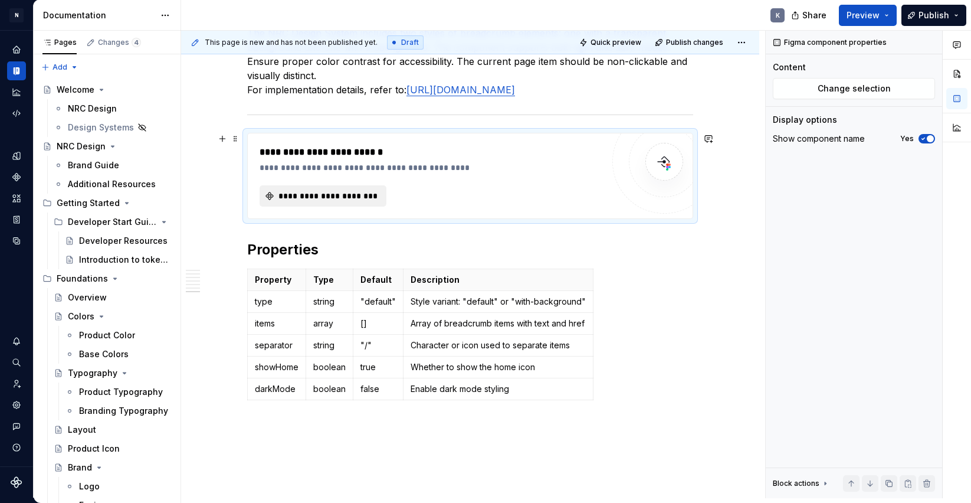
click at [357, 201] on span "**********" at bounding box center [328, 196] width 102 height 12
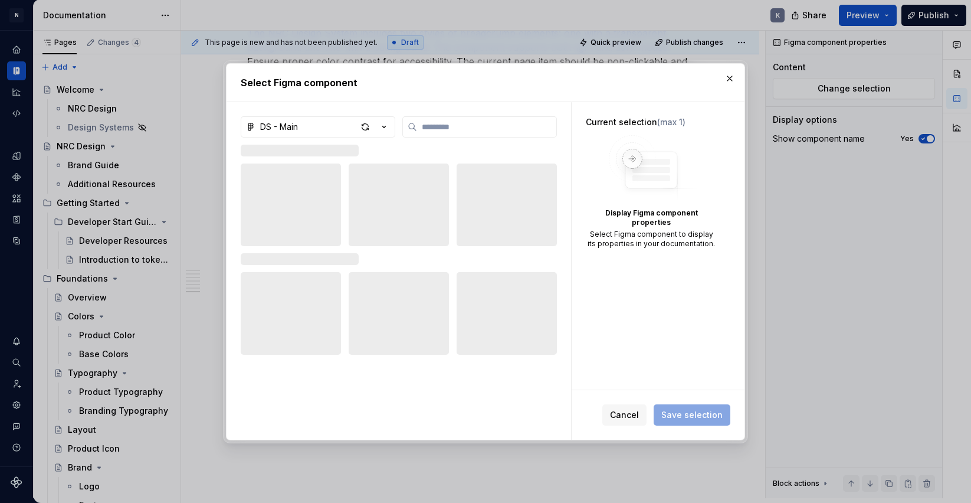
type textarea "*"
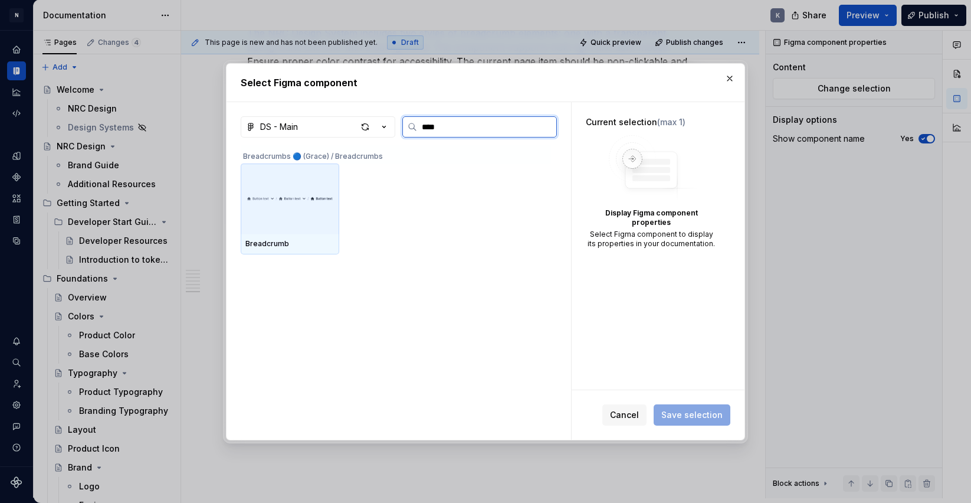
type input "*****"
click at [312, 203] on img at bounding box center [289, 199] width 89 height 18
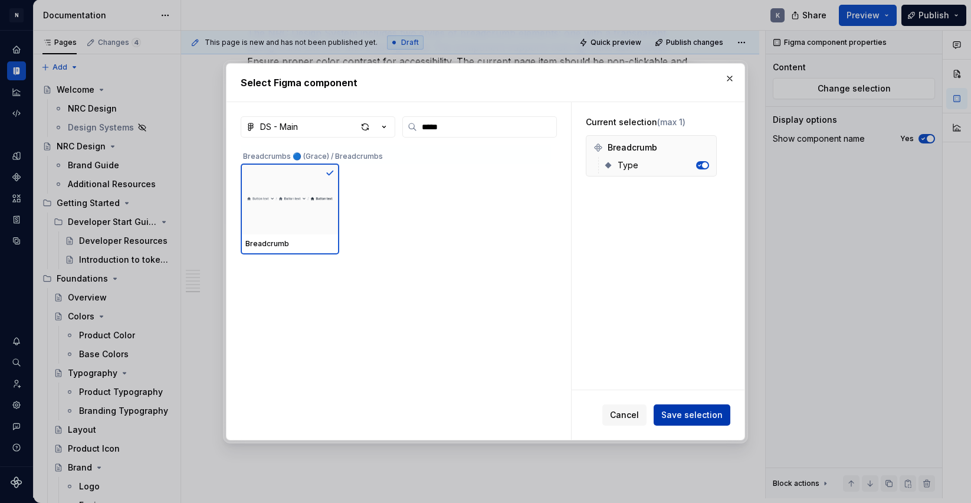
click at [695, 414] on span "Save selection" at bounding box center [691, 415] width 61 height 12
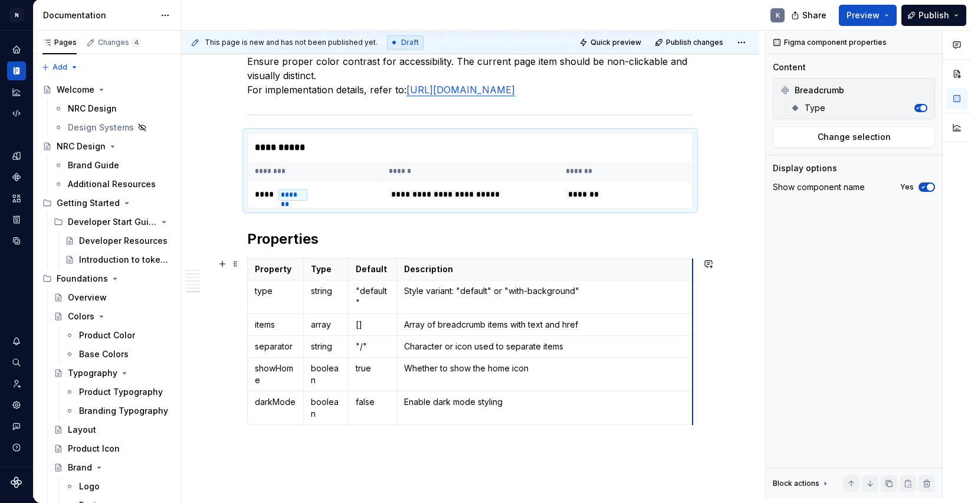
drag, startPoint x: 589, startPoint y: 276, endPoint x: 696, endPoint y: 265, distance: 106.8
click at [345, 240] on h2 "Properties" at bounding box center [470, 239] width 446 height 19
